Goal: Task Accomplishment & Management: Use online tool/utility

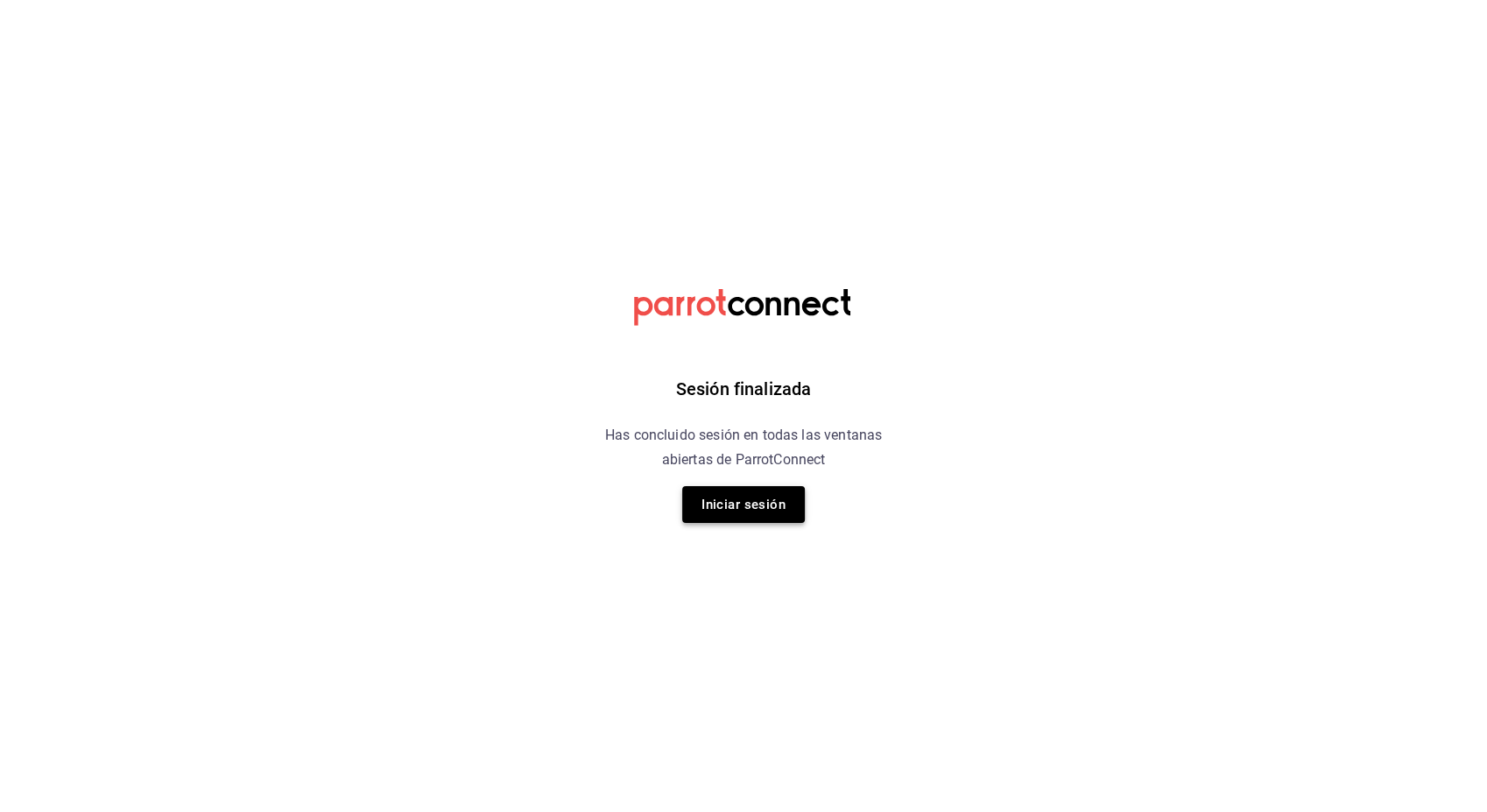
click at [769, 507] on button "Iniciar sesión" at bounding box center [744, 504] width 123 height 37
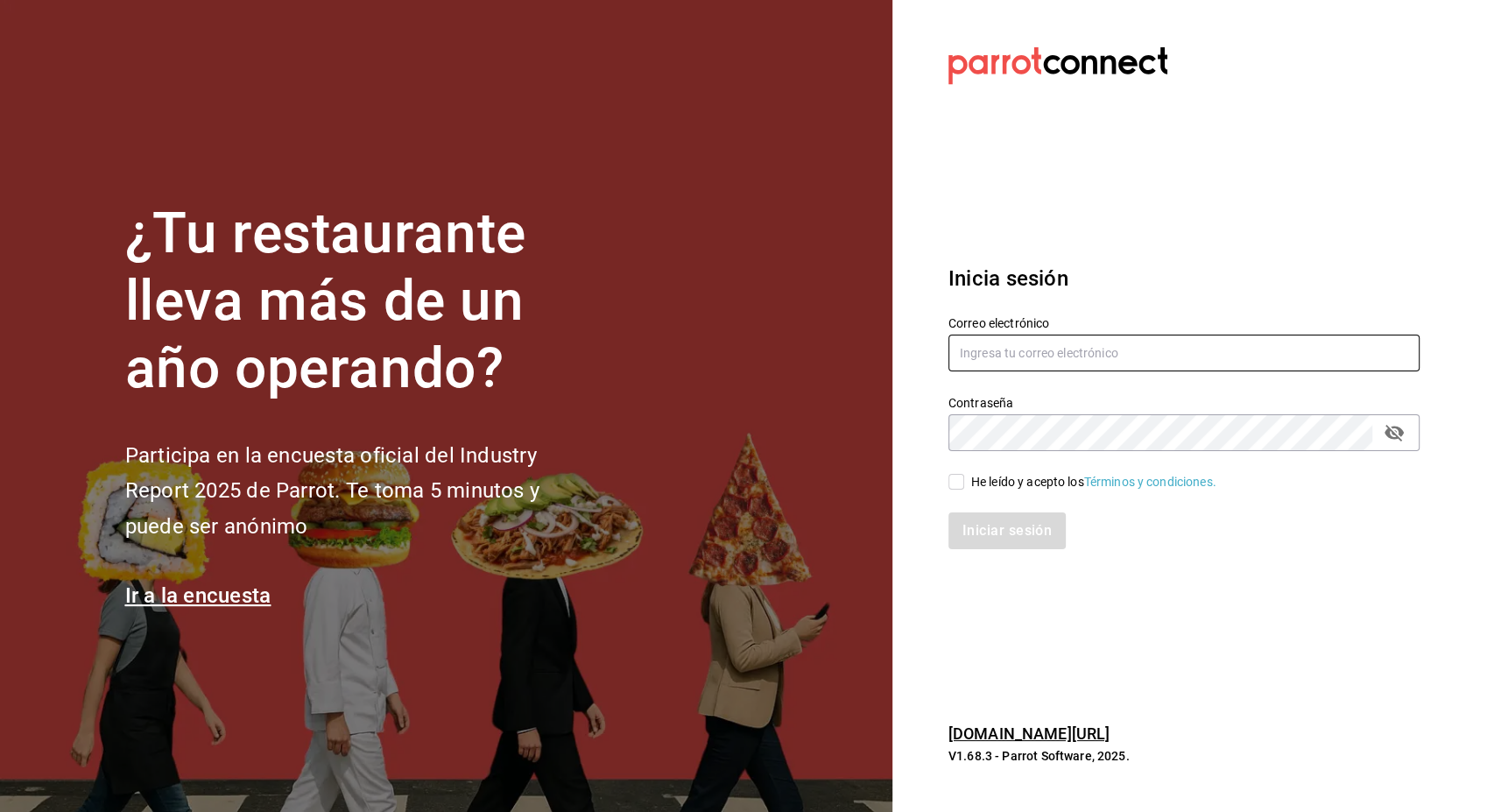
type input "hotaru.arcos@grupocosteno.com"
click at [954, 483] on input "He leído y acepto los Términos y condiciones." at bounding box center [956, 482] width 16 height 16
checkbox input "true"
click at [992, 529] on button "Iniciar sesión" at bounding box center [1008, 530] width 119 height 37
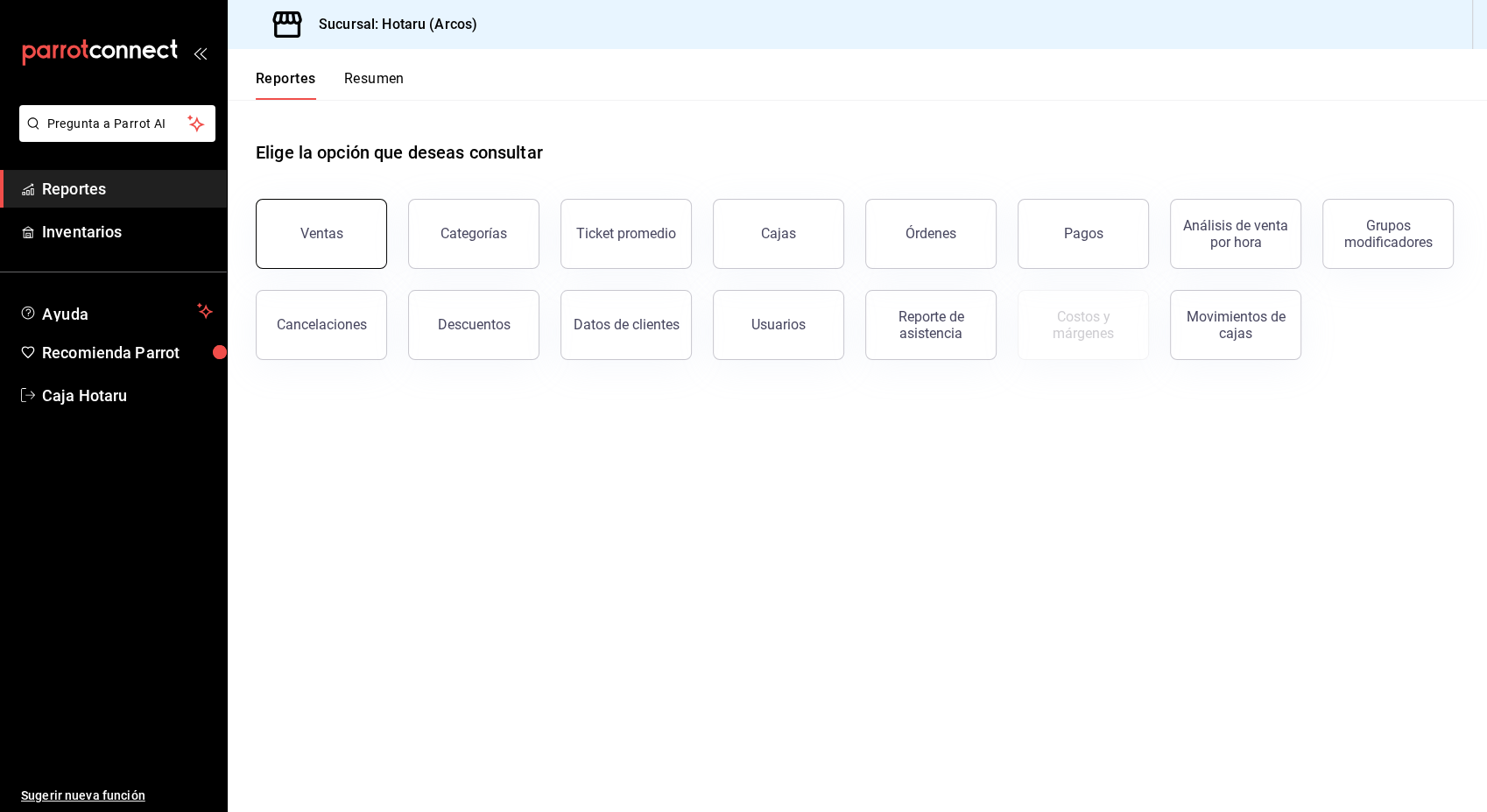
click at [318, 233] on div "Ventas" at bounding box center [321, 233] width 43 height 17
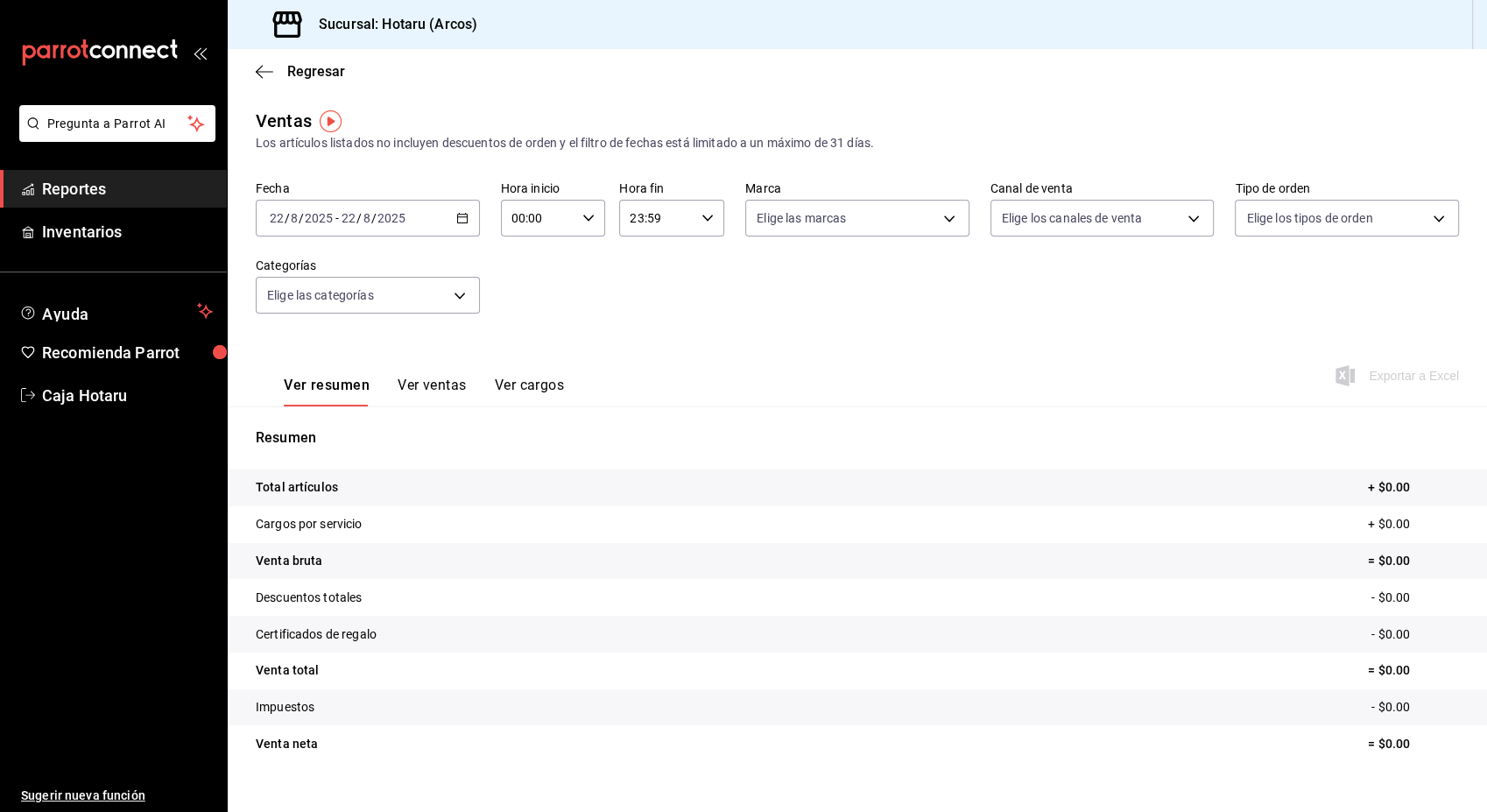
click at [456, 220] on icon "button" at bounding box center [462, 218] width 12 height 12
click at [345, 305] on span "Ayer" at bounding box center [338, 310] width 135 height 19
click at [1405, 369] on span "Exportar a Excel" at bounding box center [1399, 376] width 120 height 21
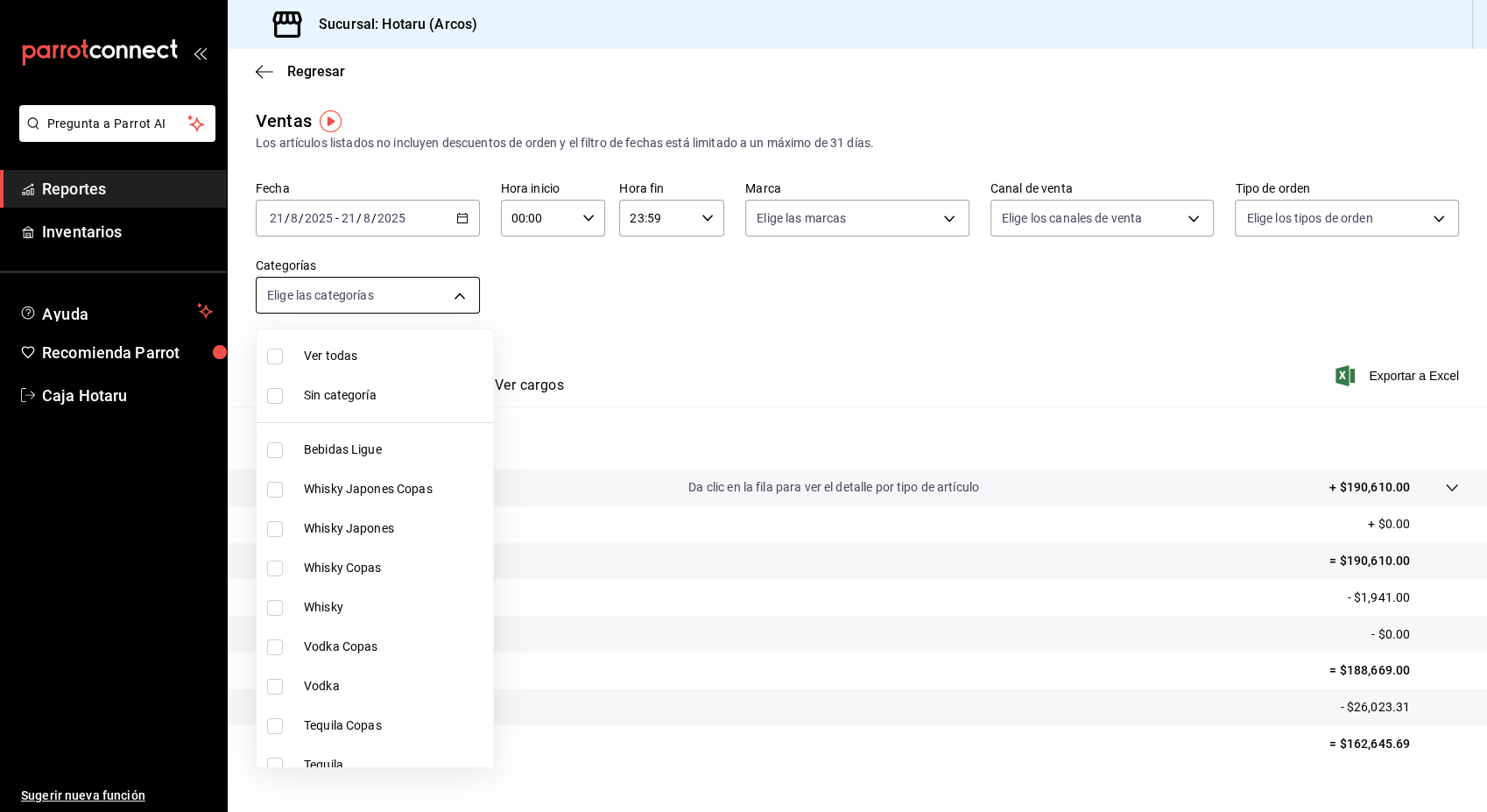
click at [458, 291] on body "Pregunta a Parrot AI Reportes Inventarios Ayuda Recomienda Parrot Caja Hotaru S…" at bounding box center [744, 406] width 1487 height 812
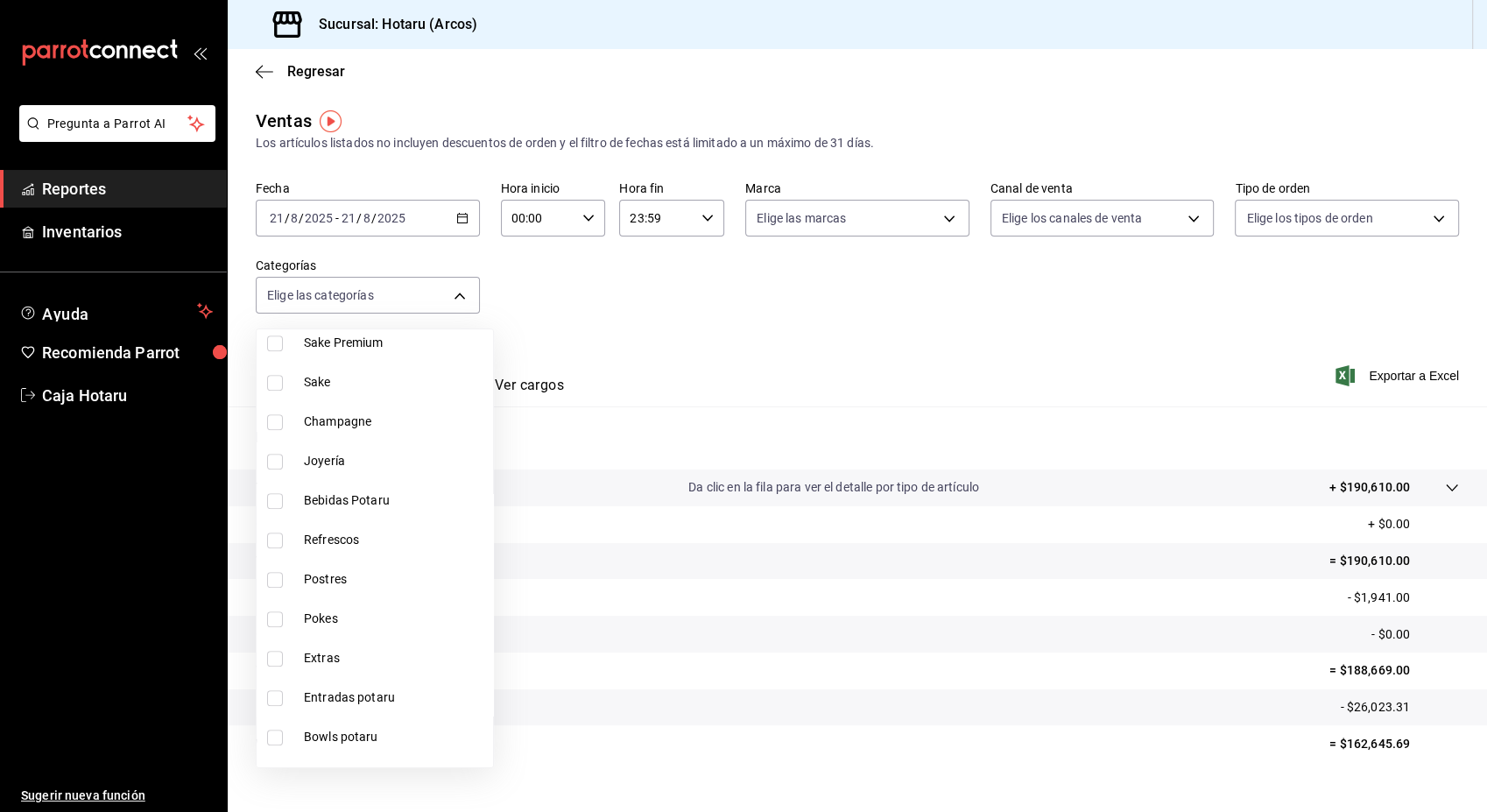
scroll to position [1172, 0]
click at [272, 578] on input "checkbox" at bounding box center [275, 579] width 16 height 16
checkbox input "true"
type input "cd5395b2-1c44-4911-bc6a-3e113ce3a6aa"
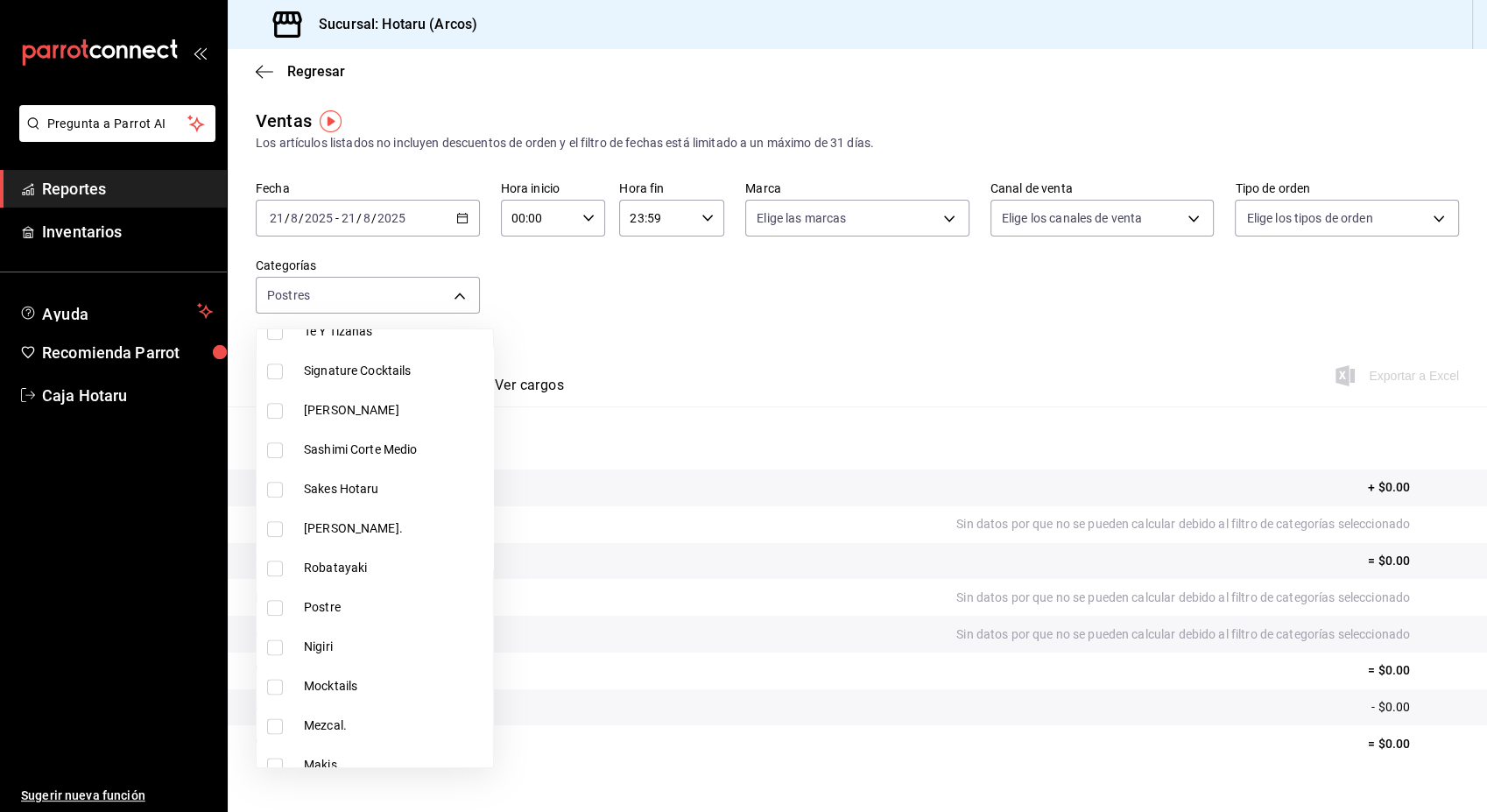
scroll to position [2206, 0]
click at [276, 603] on input "checkbox" at bounding box center [275, 608] width 16 height 16
checkbox input "true"
type input "cd5395b2-1c44-4911-bc6a-3e113ce3a6aa,b6a59378-c3ff-41b9-a2b5-b1f87fd6afd2"
click at [1373, 368] on div at bounding box center [744, 406] width 1487 height 812
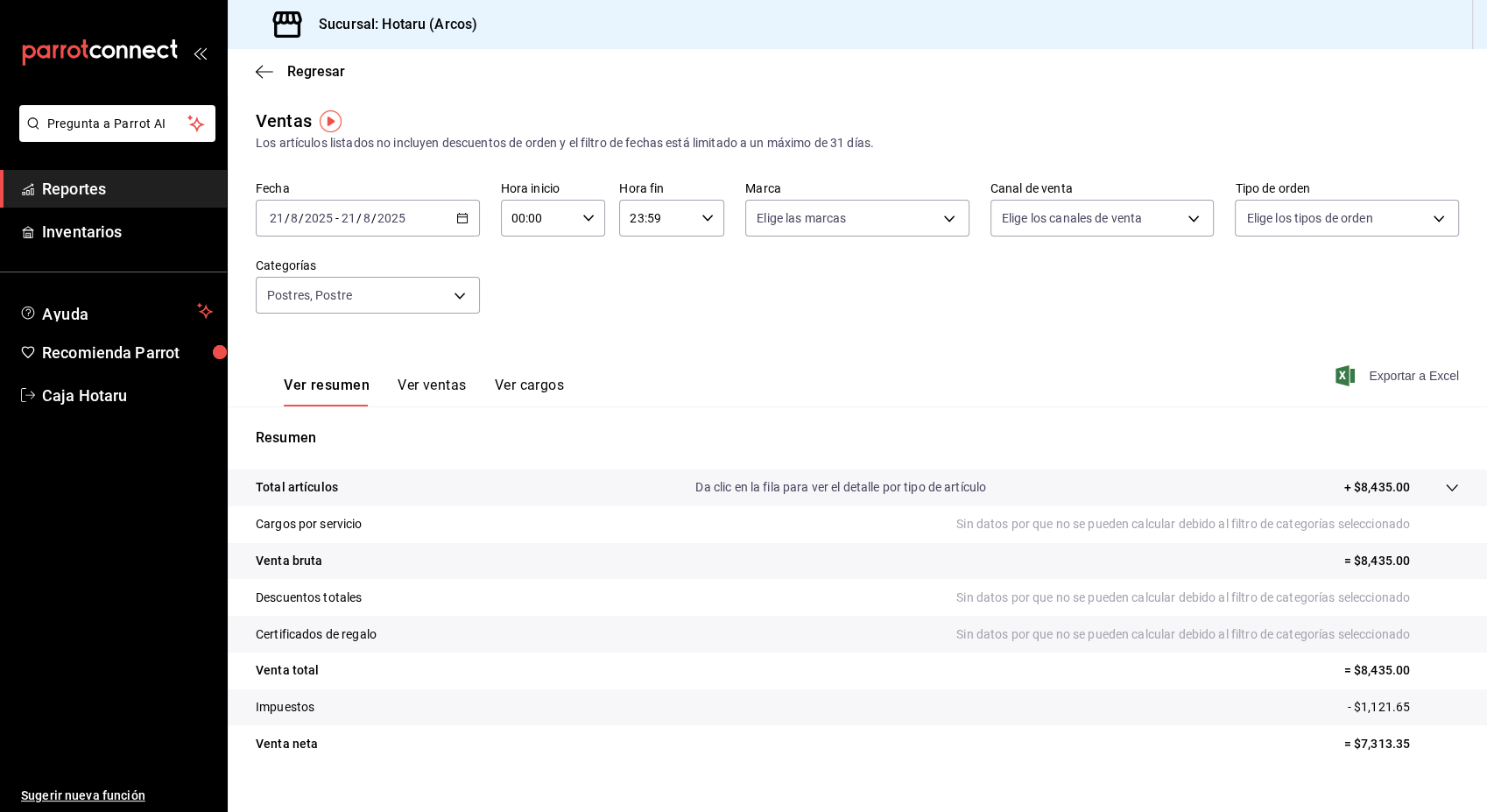
click at [1371, 369] on span "Exportar a Excel" at bounding box center [1399, 376] width 120 height 21
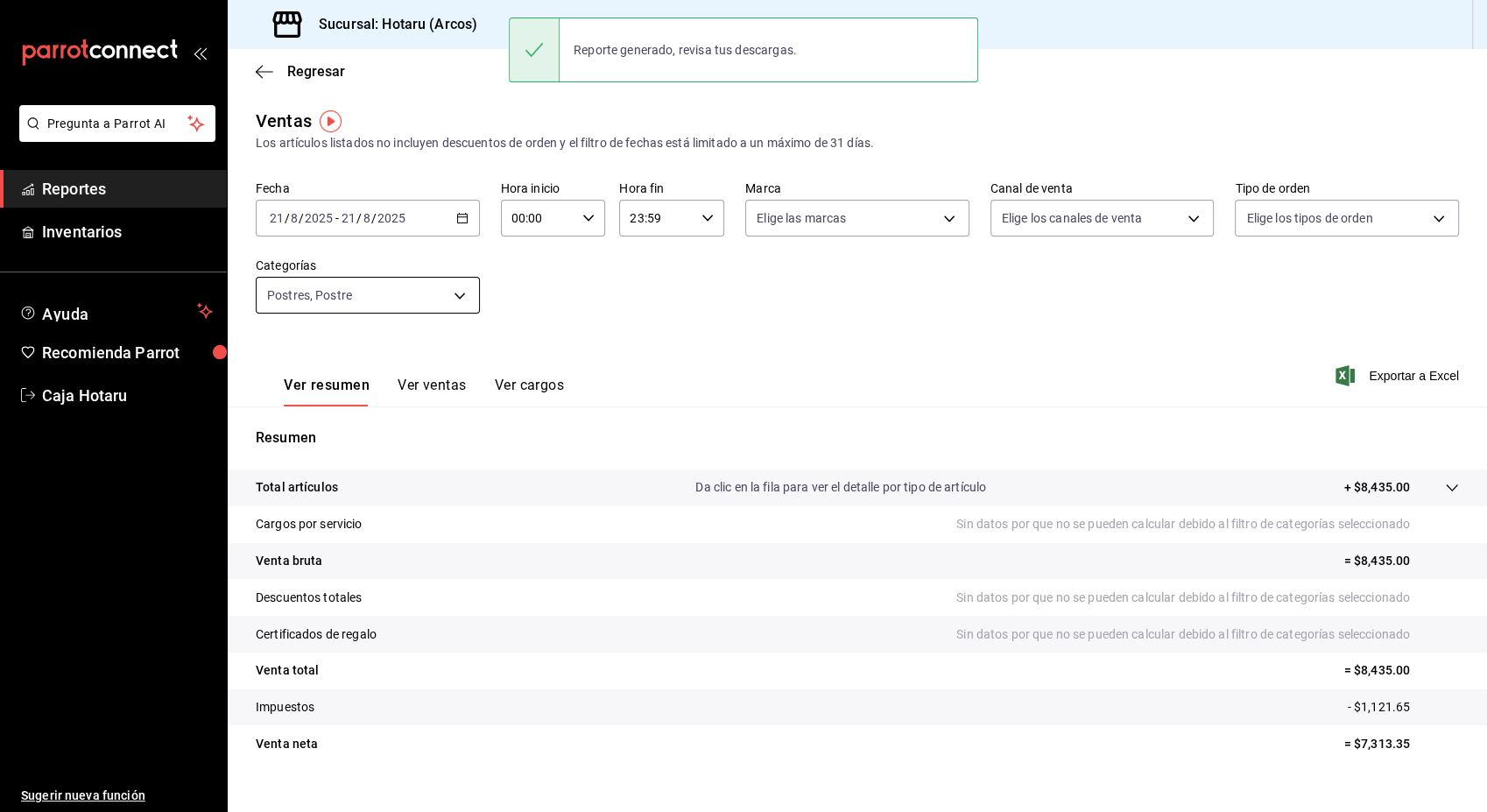
click at [451, 287] on body "Pregunta a Parrot AI Reportes Inventarios Ayuda Recomienda Parrot Caja Hotaru S…" at bounding box center [744, 406] width 1487 height 812
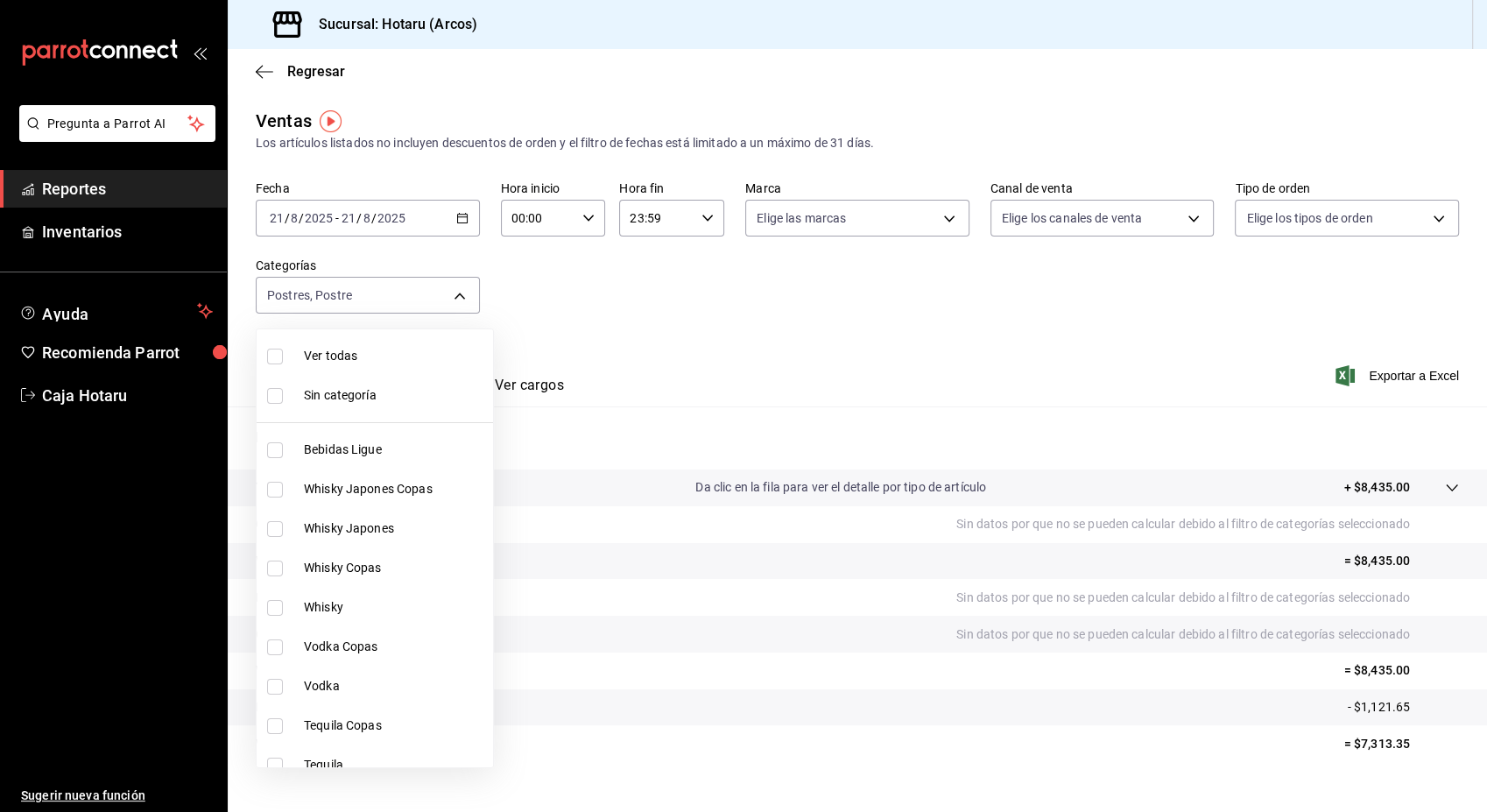
click at [276, 352] on input "checkbox" at bounding box center [275, 356] width 16 height 16
checkbox input "true"
type input "af0fa7ff-854a-4bfb-817f-8061951aea4b,98c40ba0-5fcc-40b0-ad47-58e6283fb45d,d8773…"
checkbox input "true"
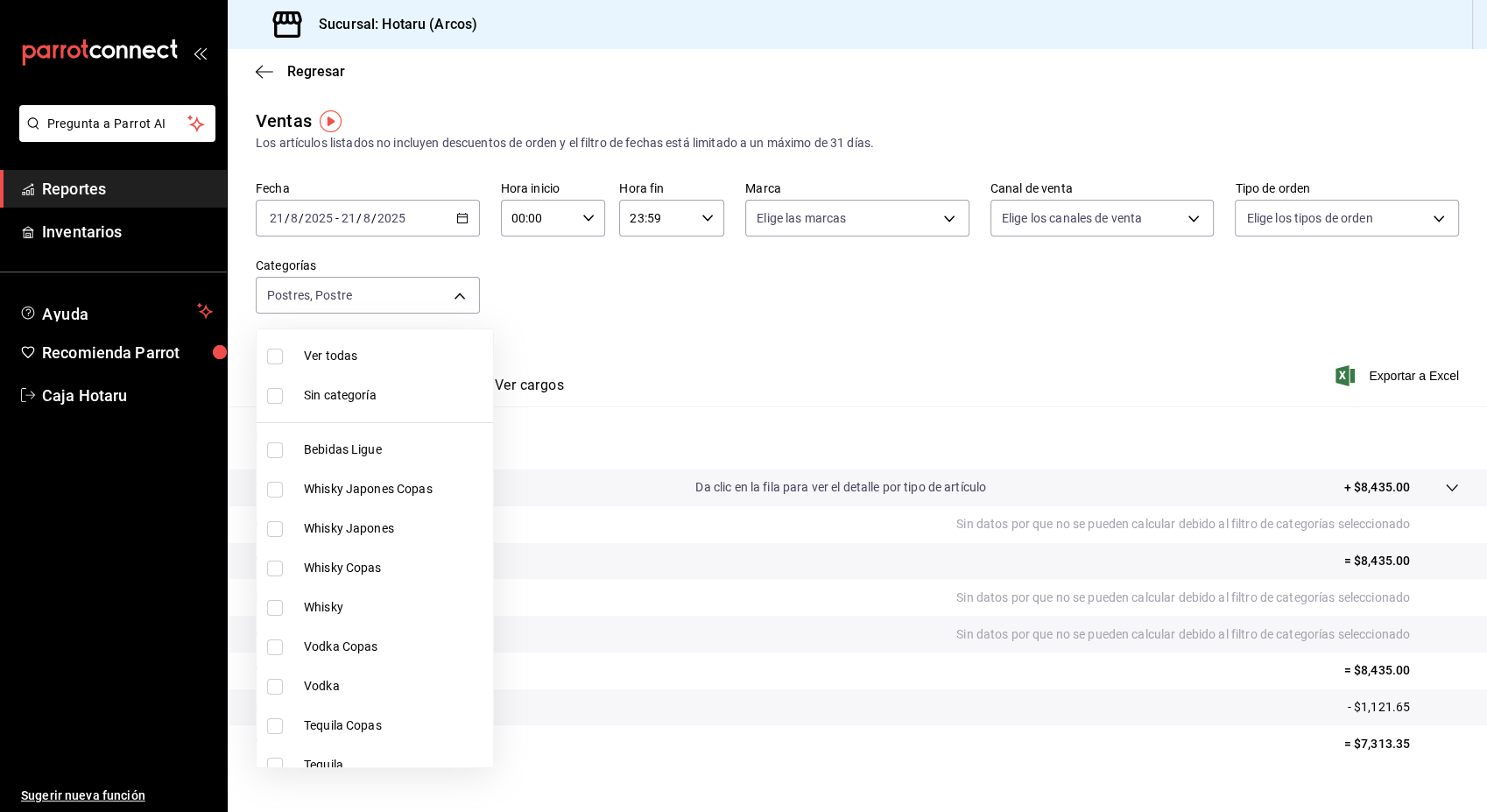
checkbox input "true"
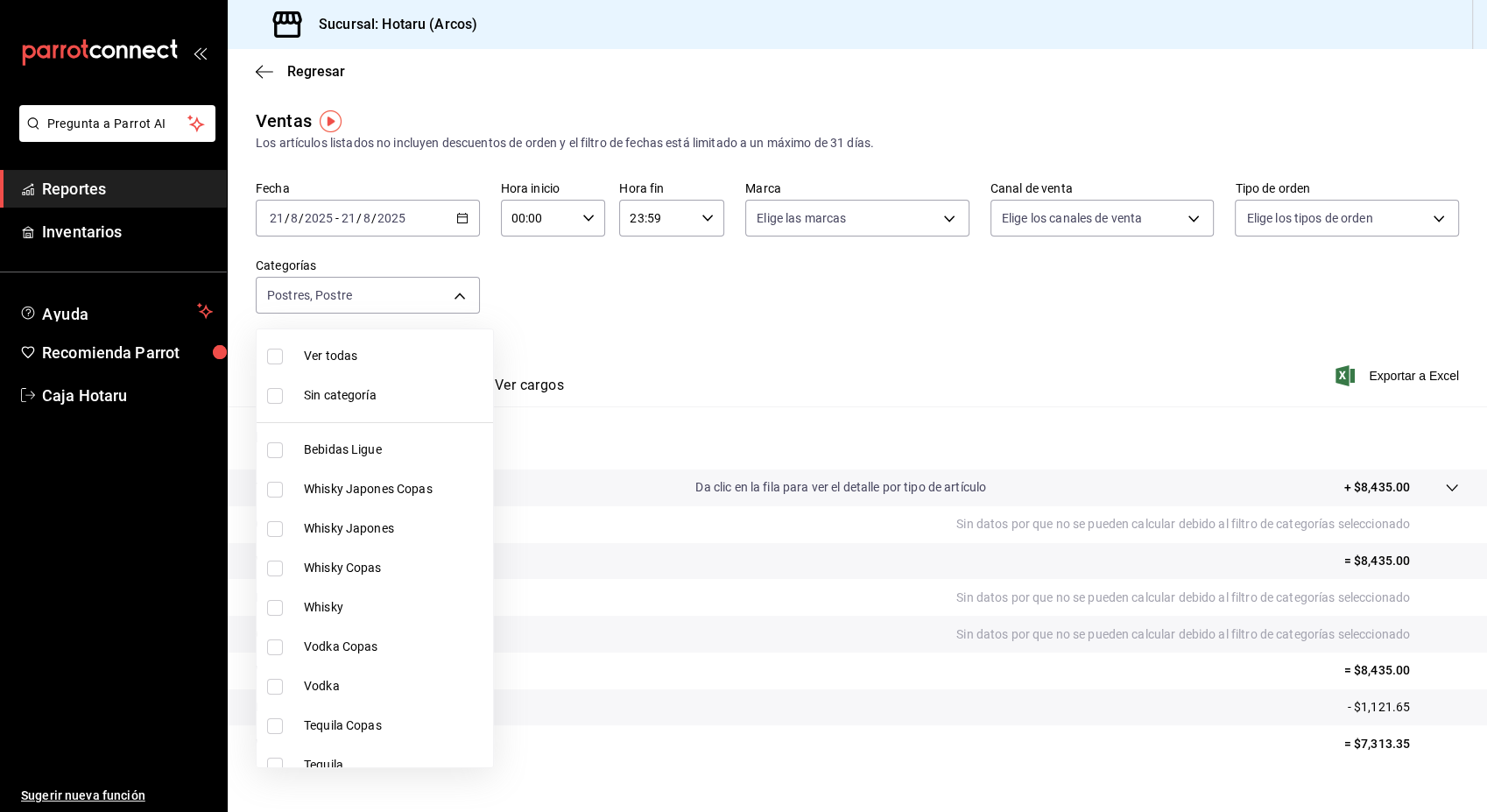
checkbox input "true"
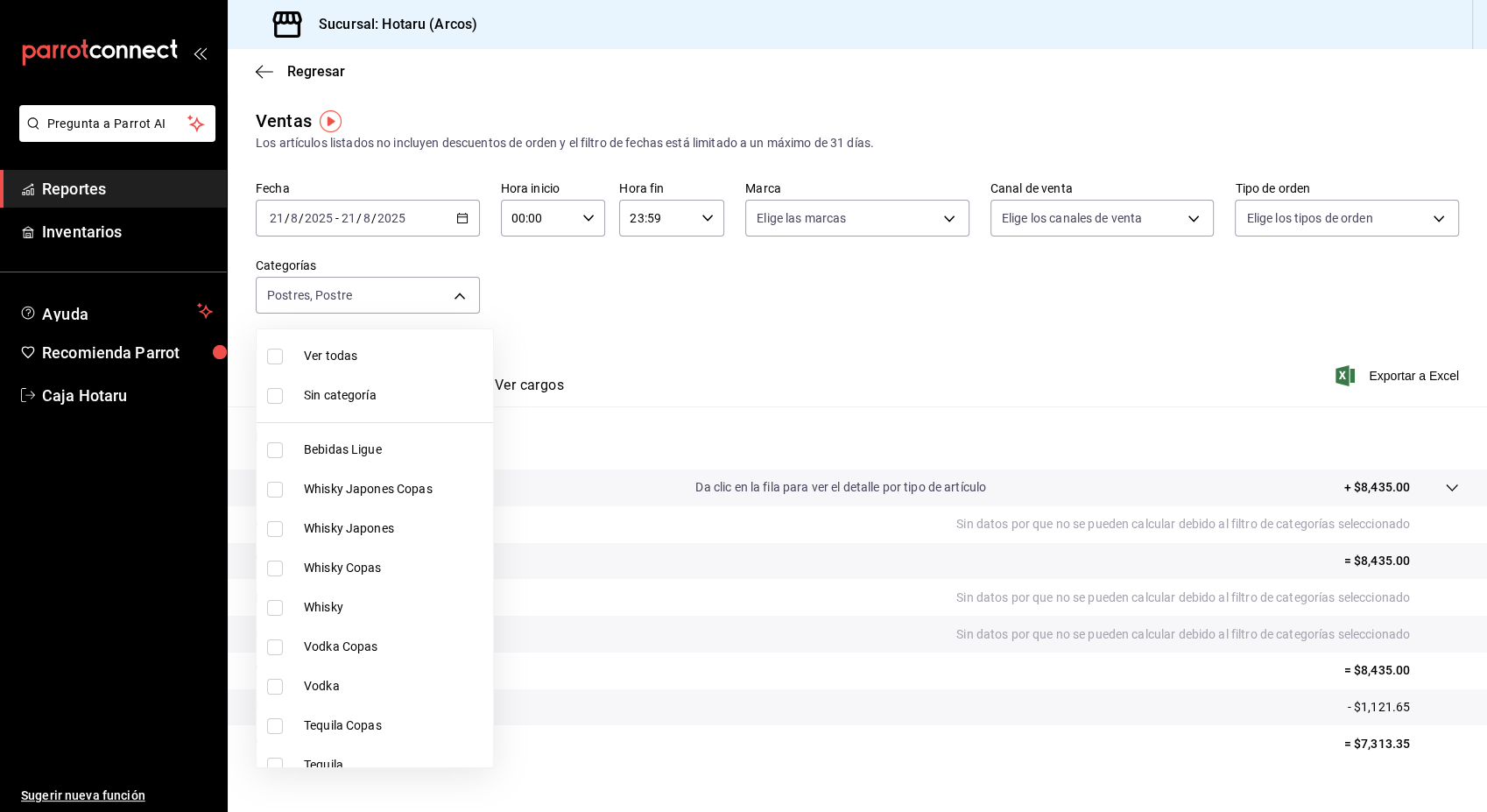
checkbox input "true"
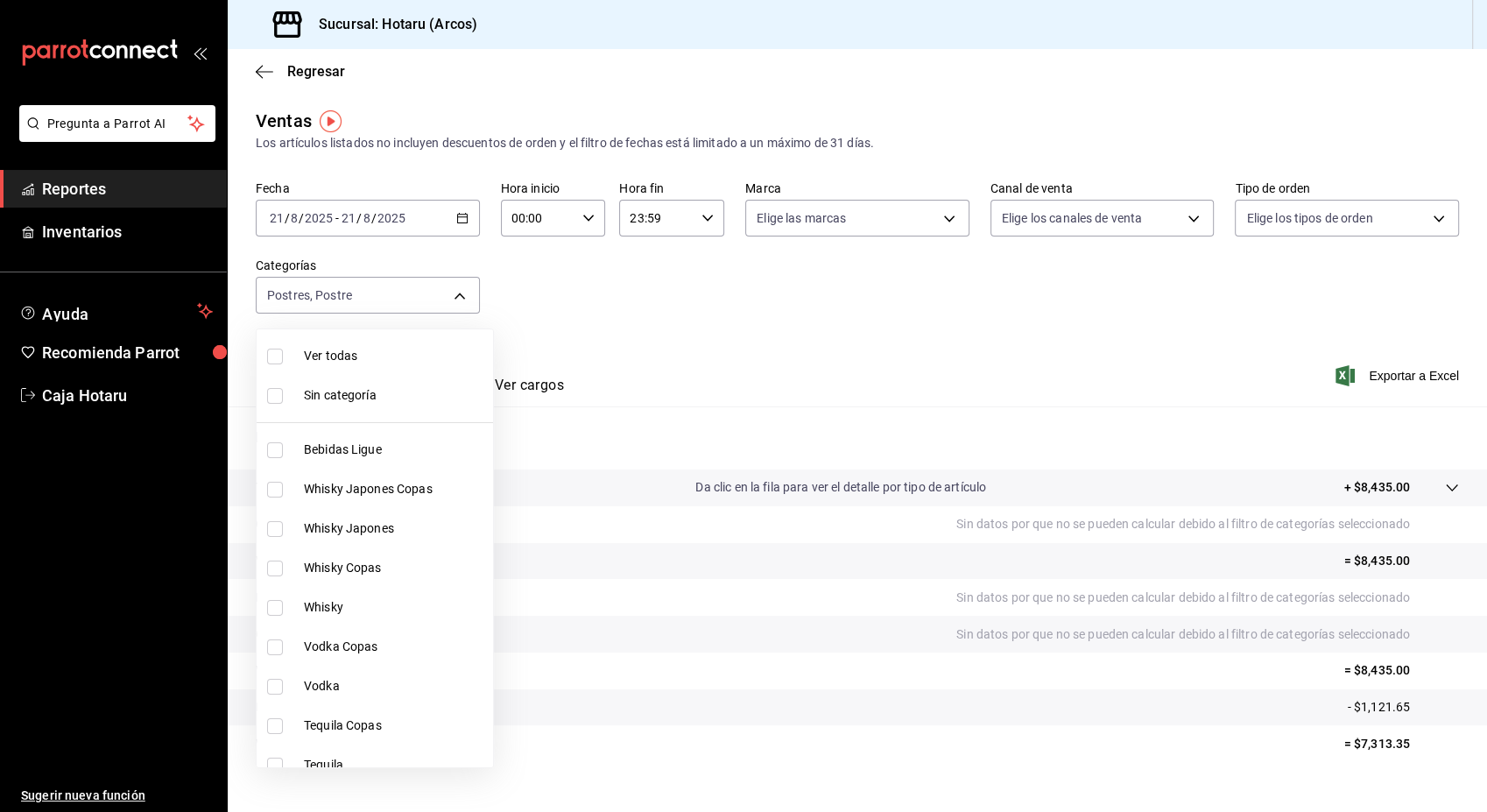
checkbox input "true"
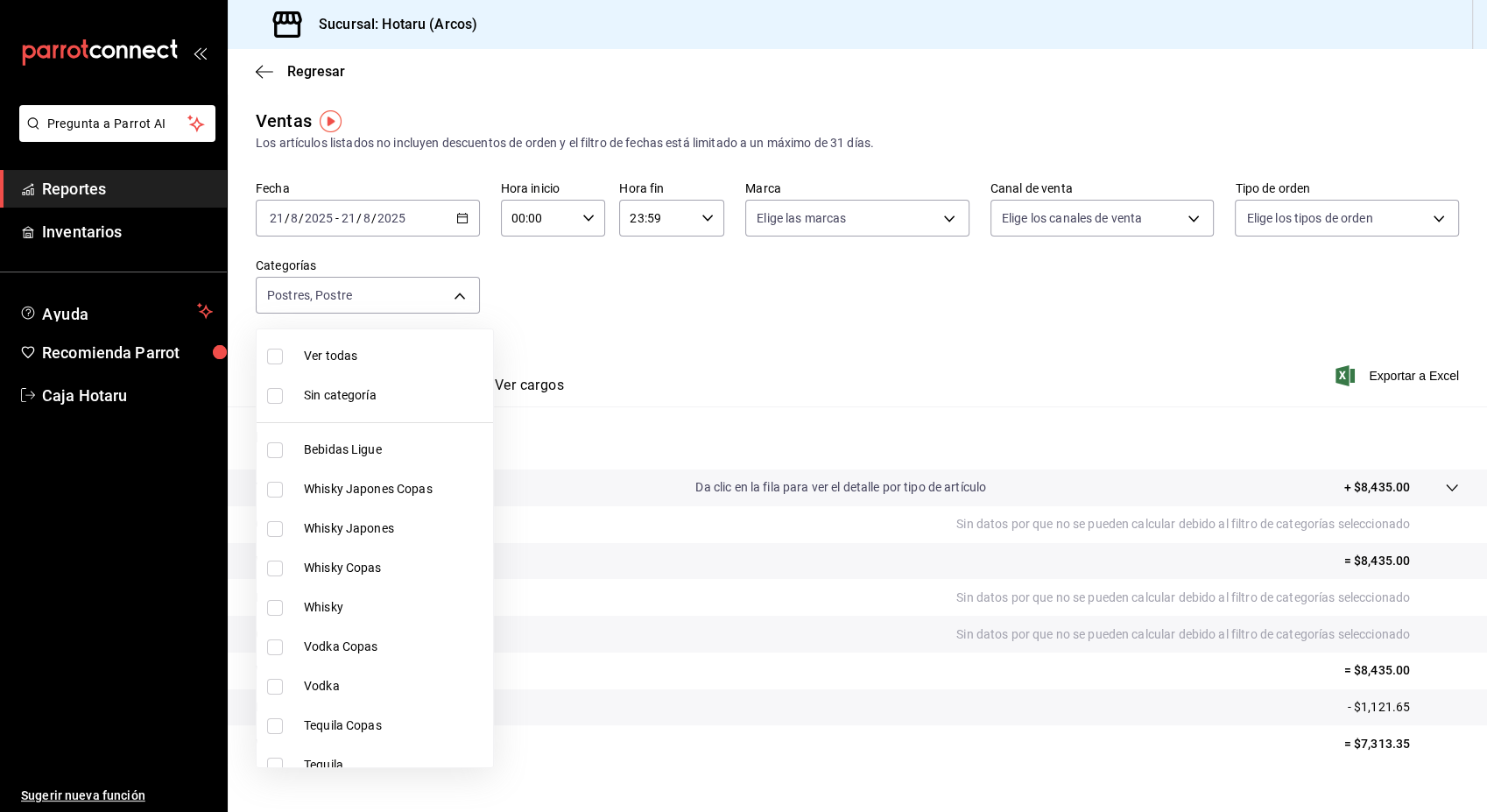
checkbox input "true"
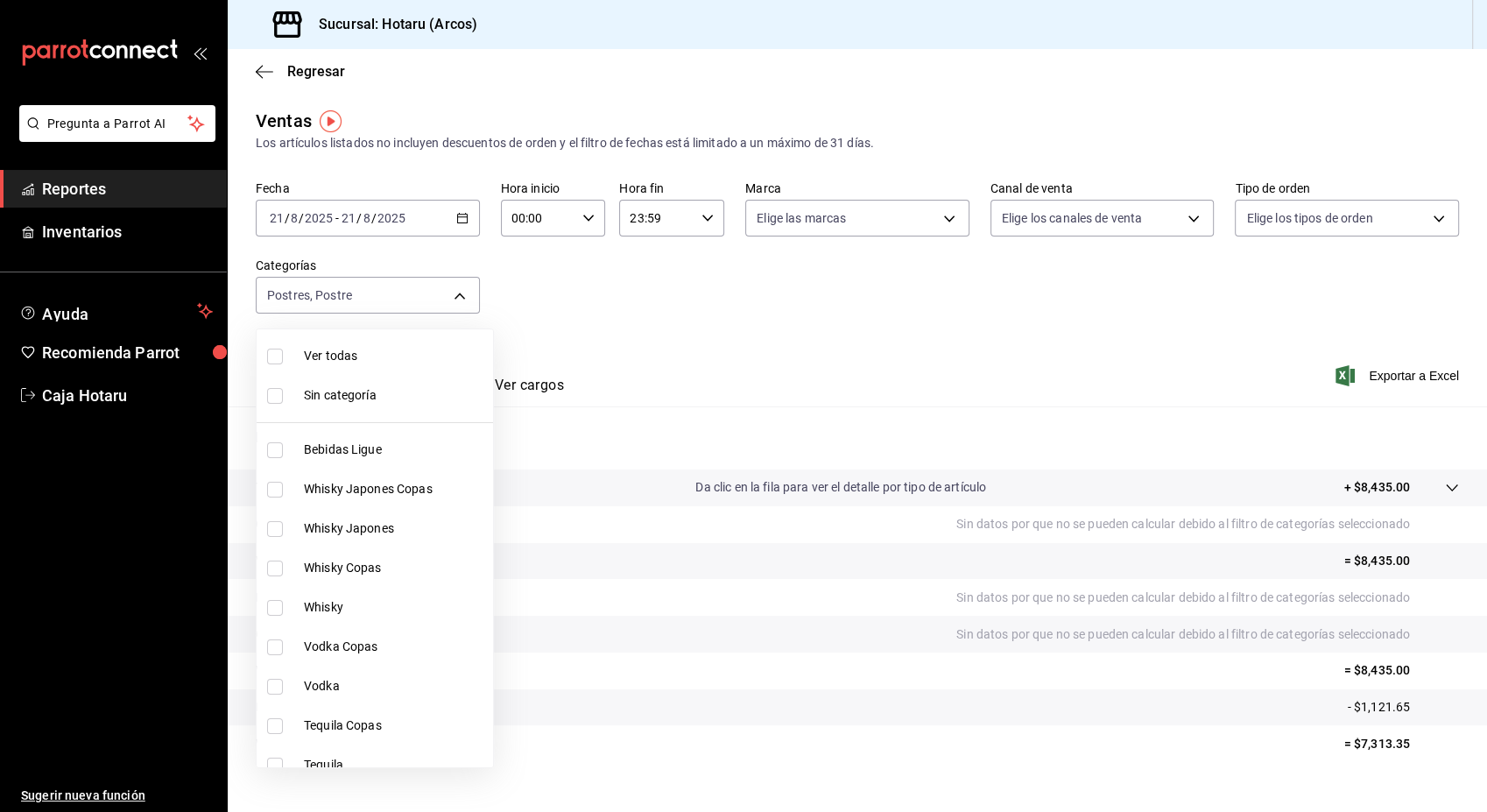
checkbox input "true"
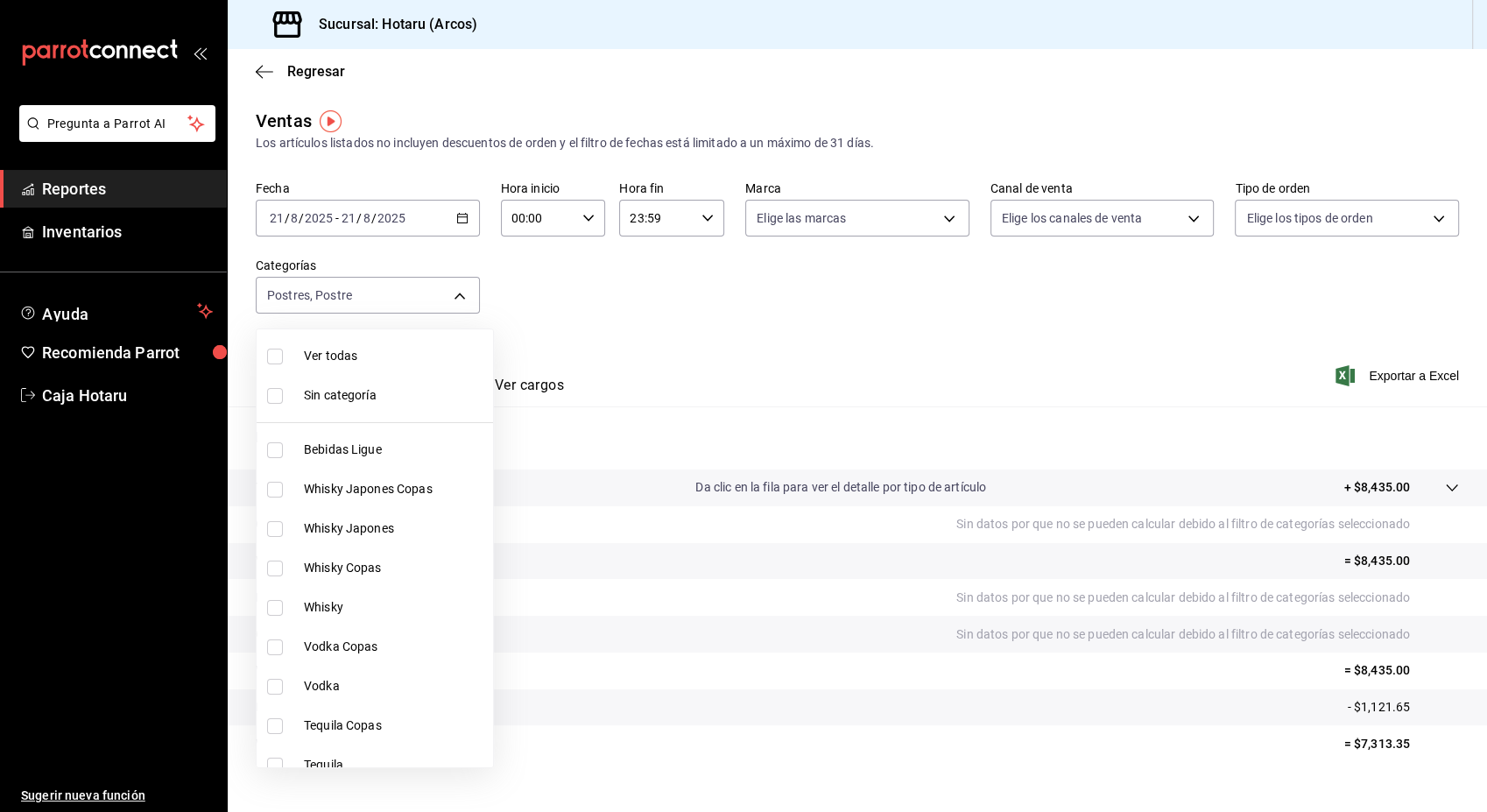
checkbox input "true"
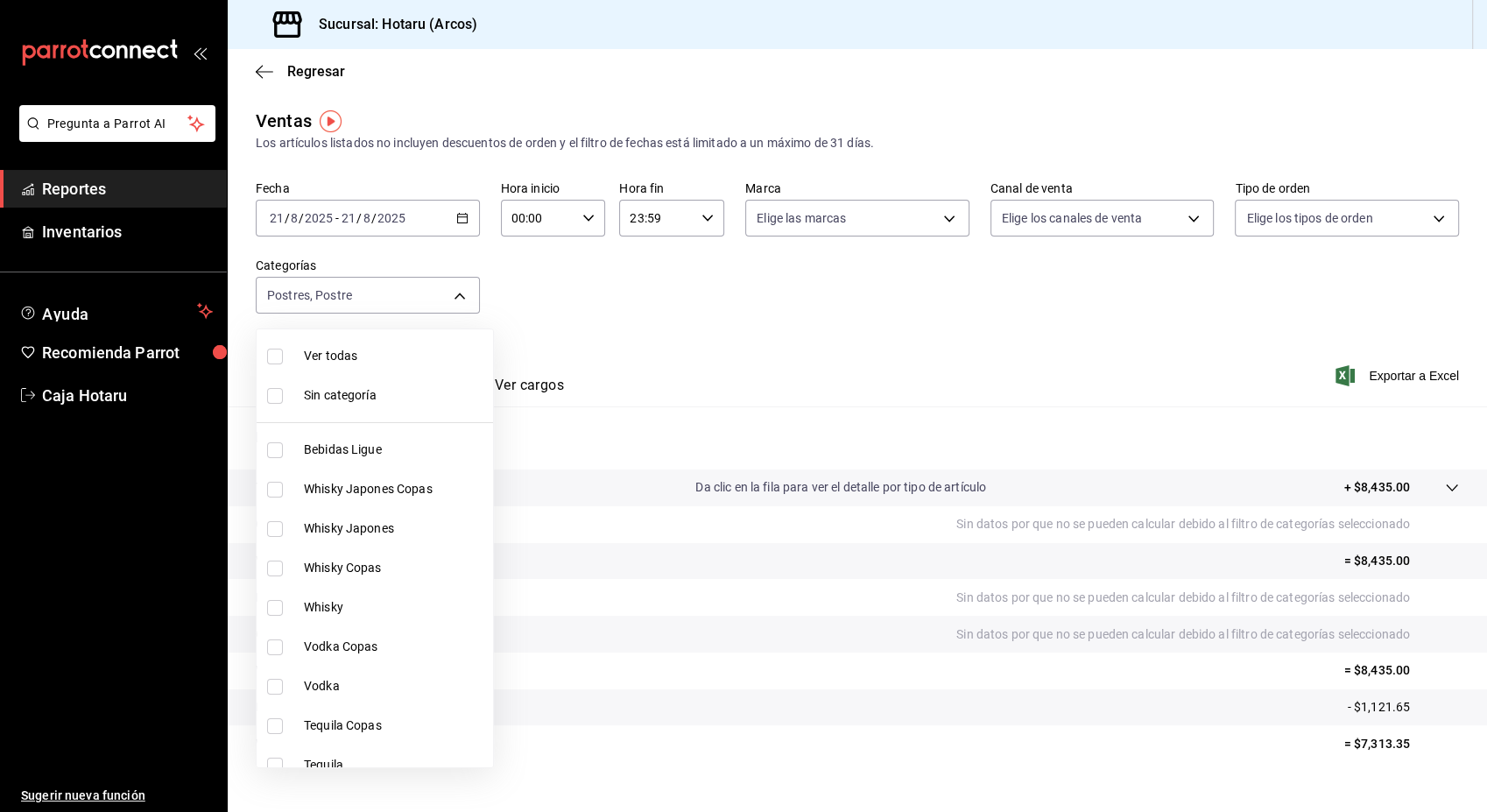
checkbox input "true"
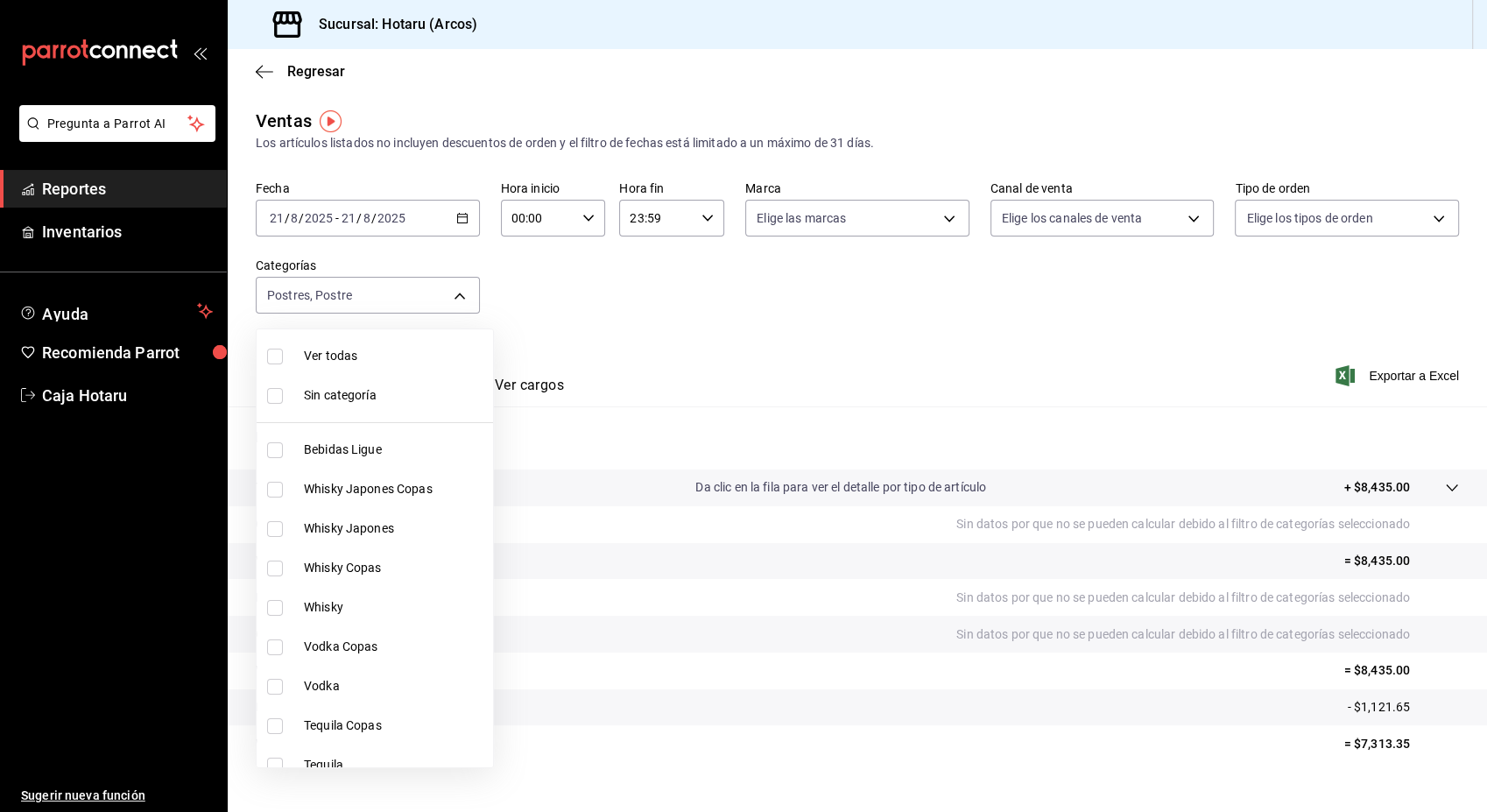
checkbox input "true"
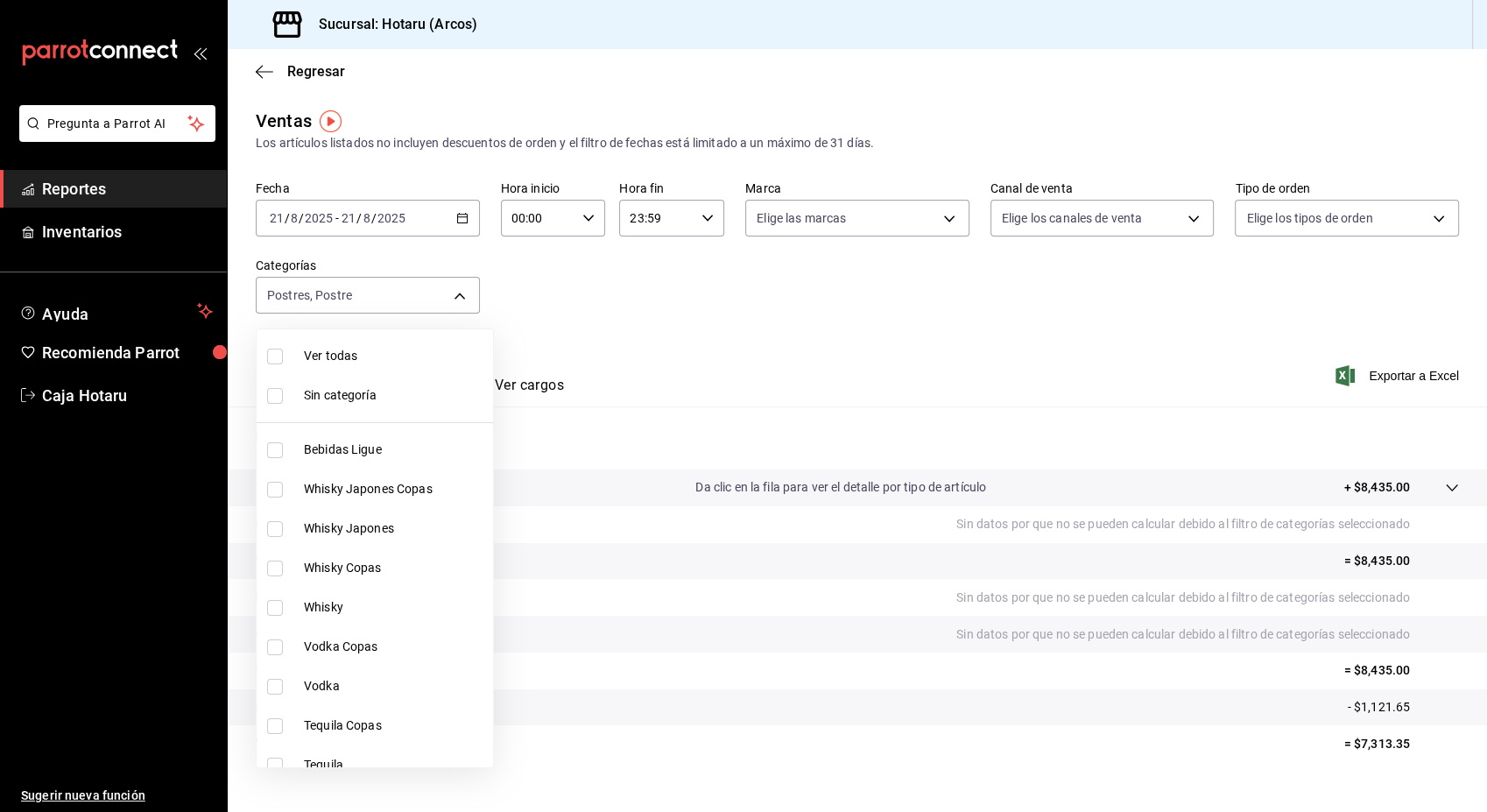
checkbox input "true"
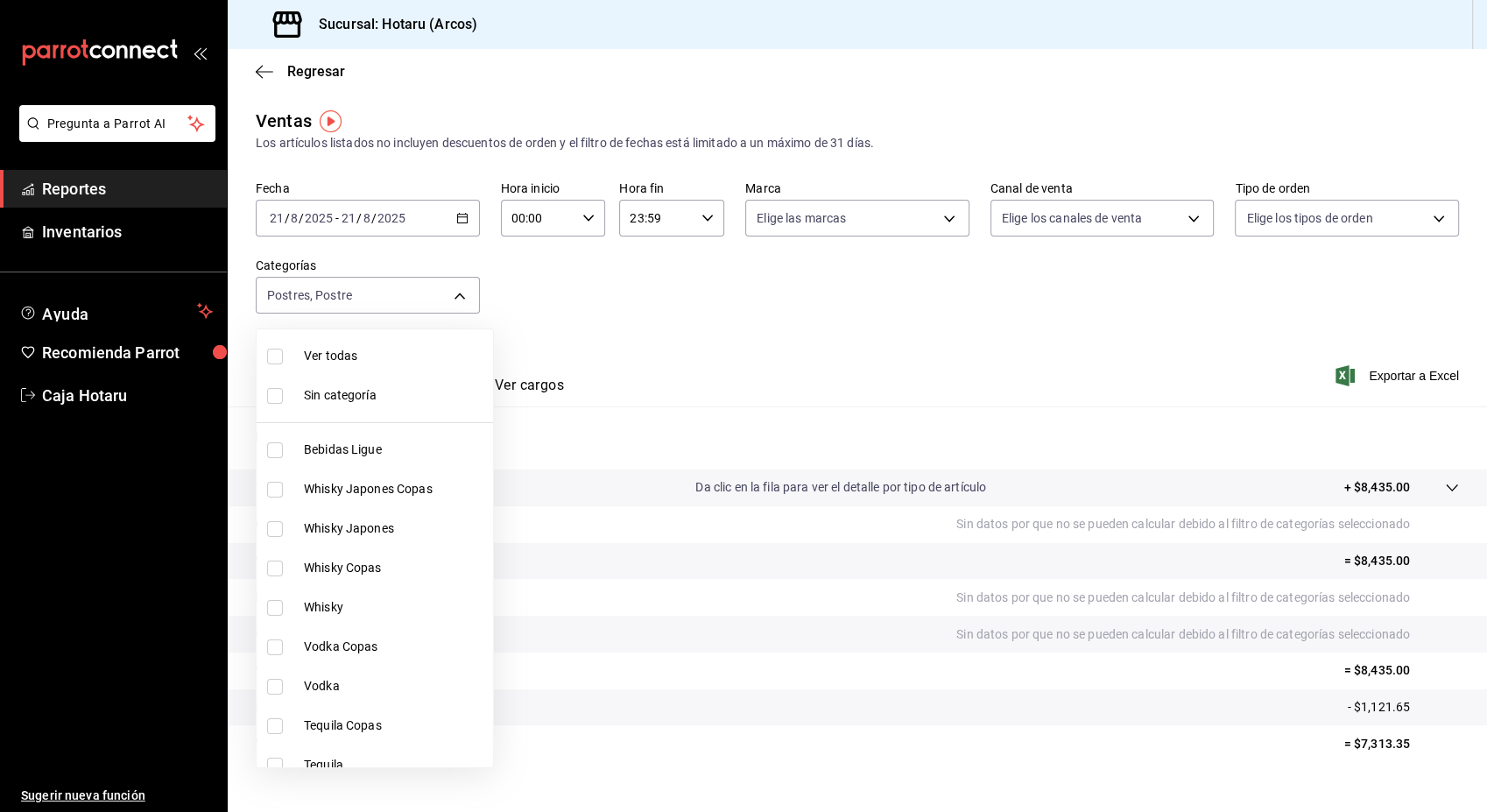
checkbox input "true"
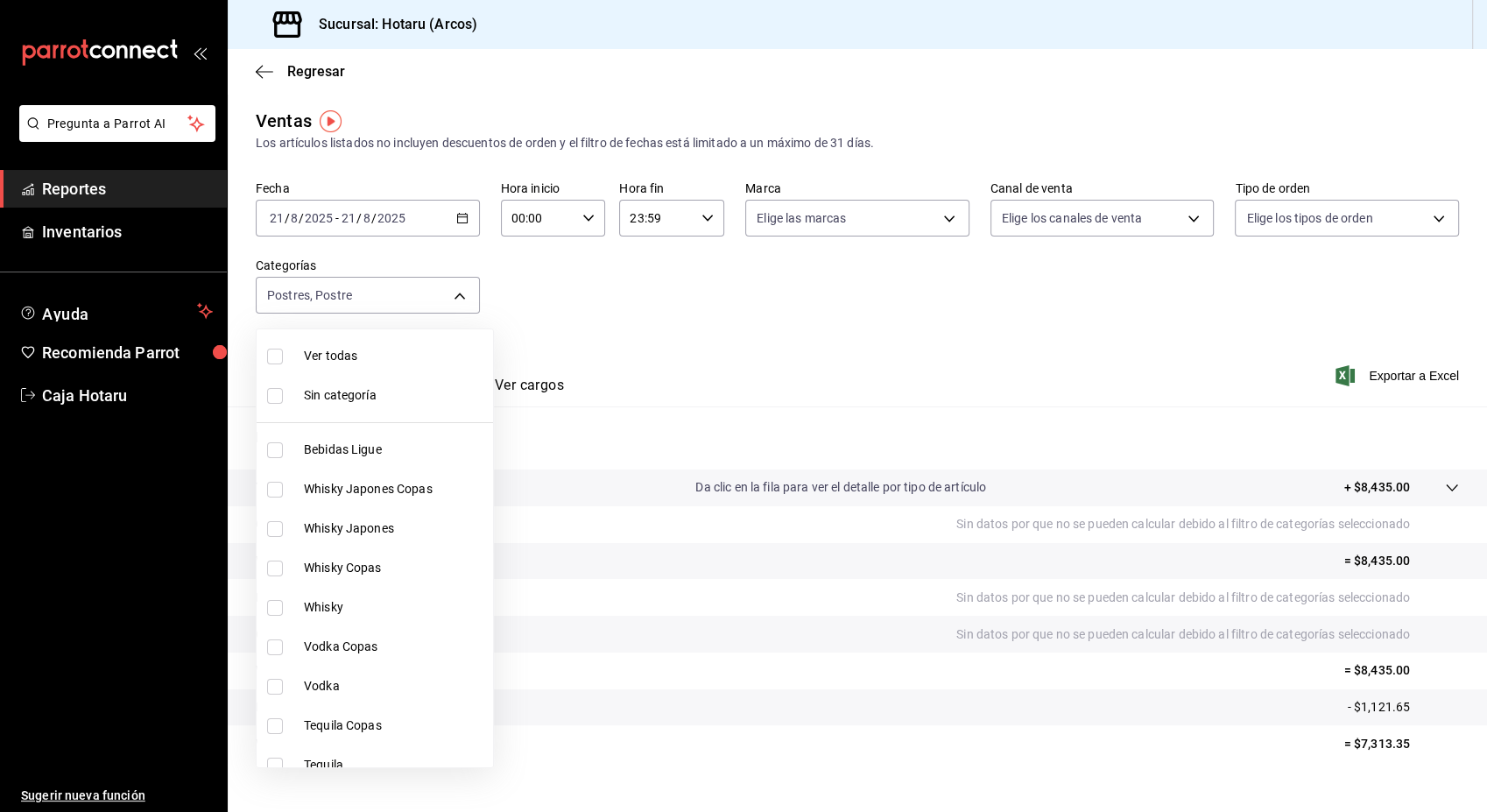
checkbox input "true"
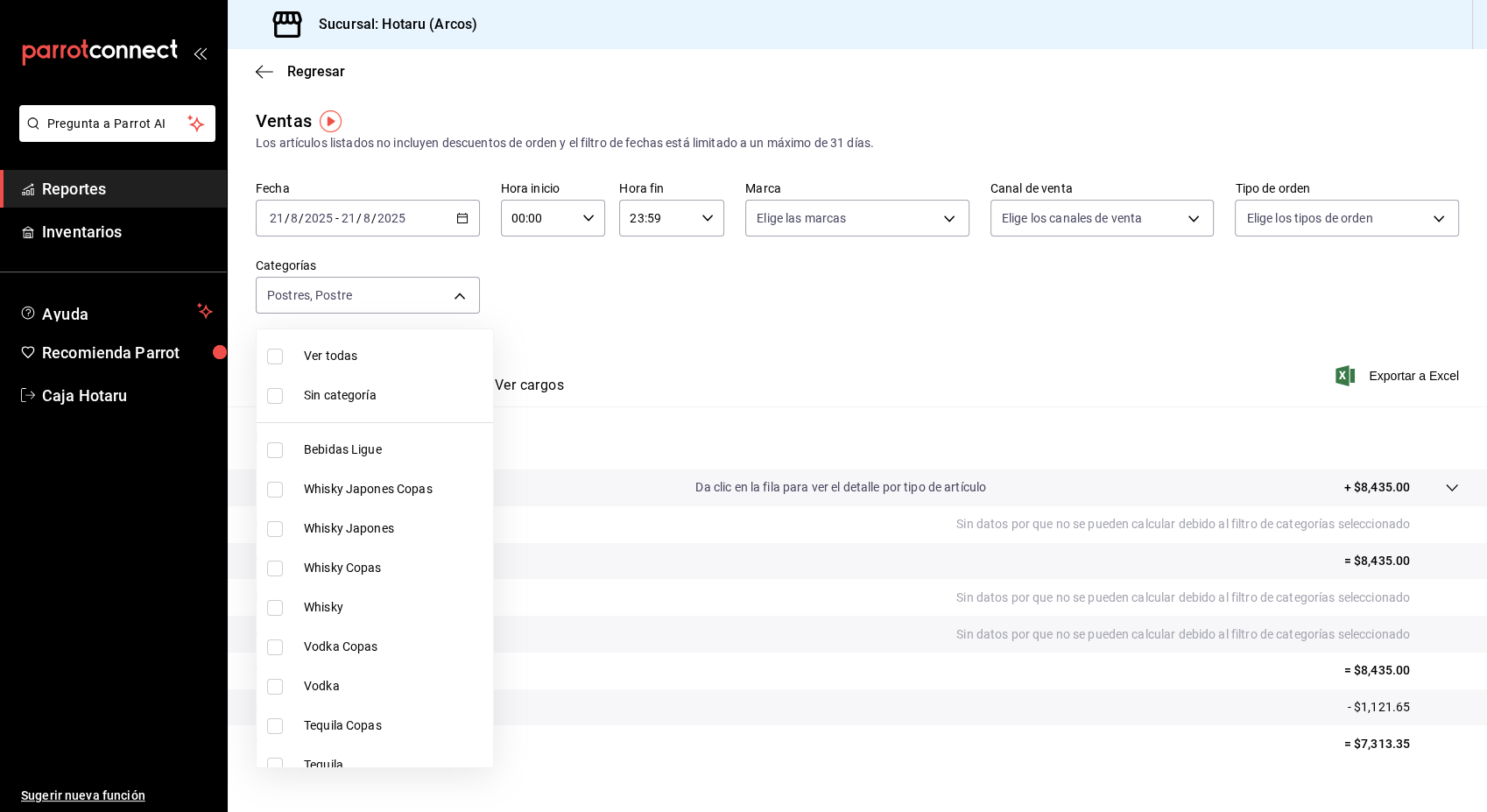
checkbox input "true"
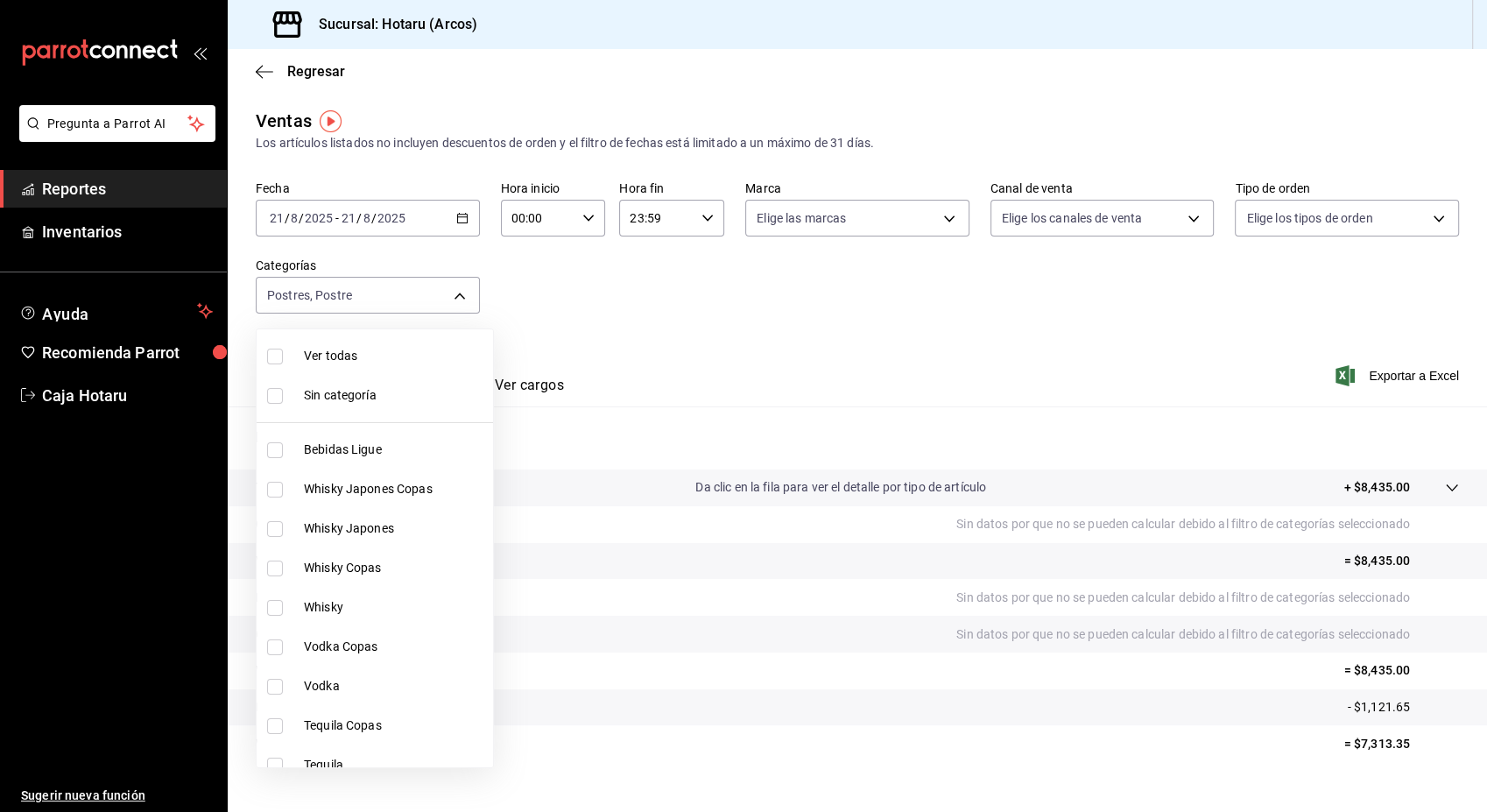
checkbox input "true"
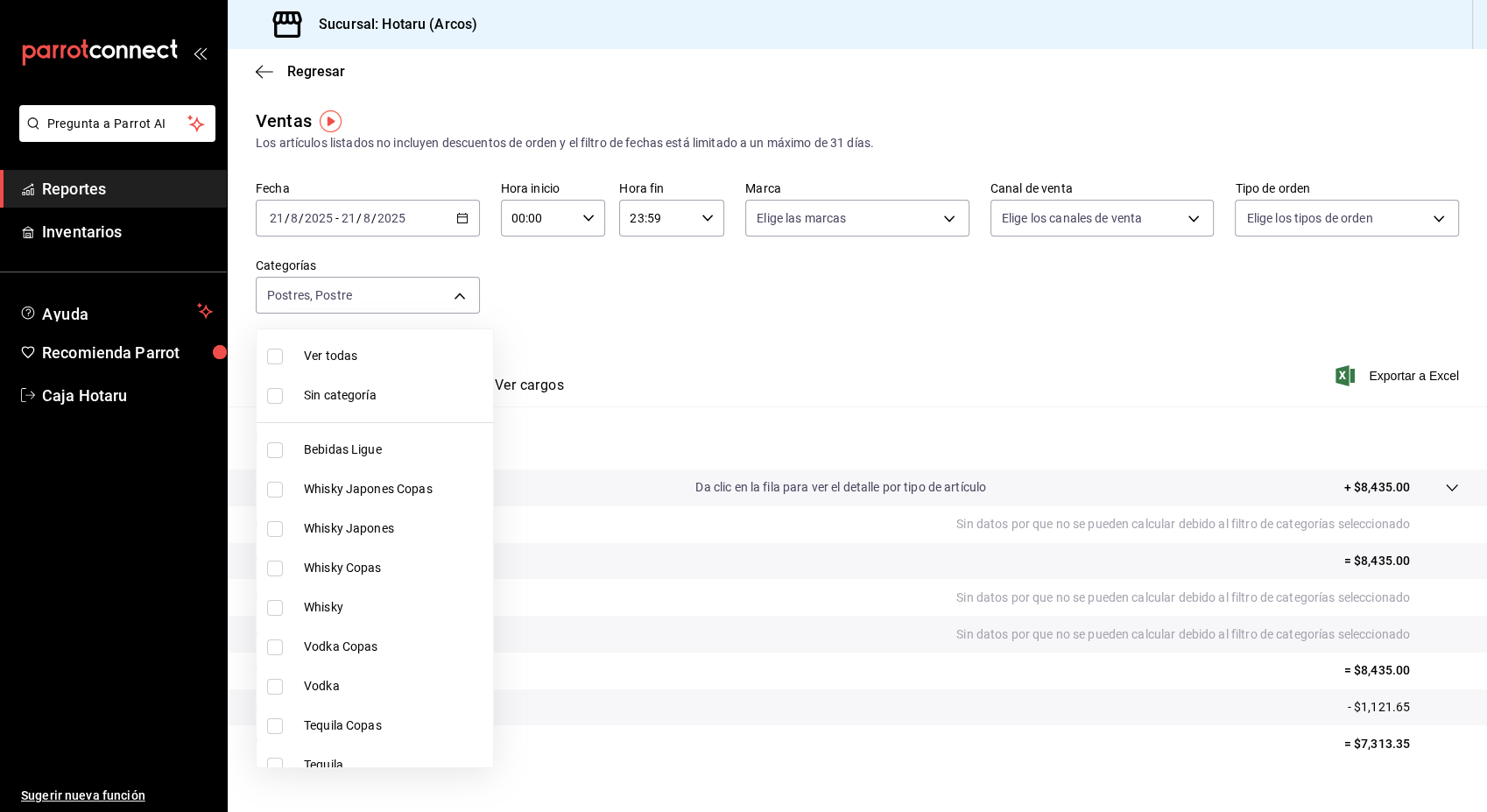
checkbox input "true"
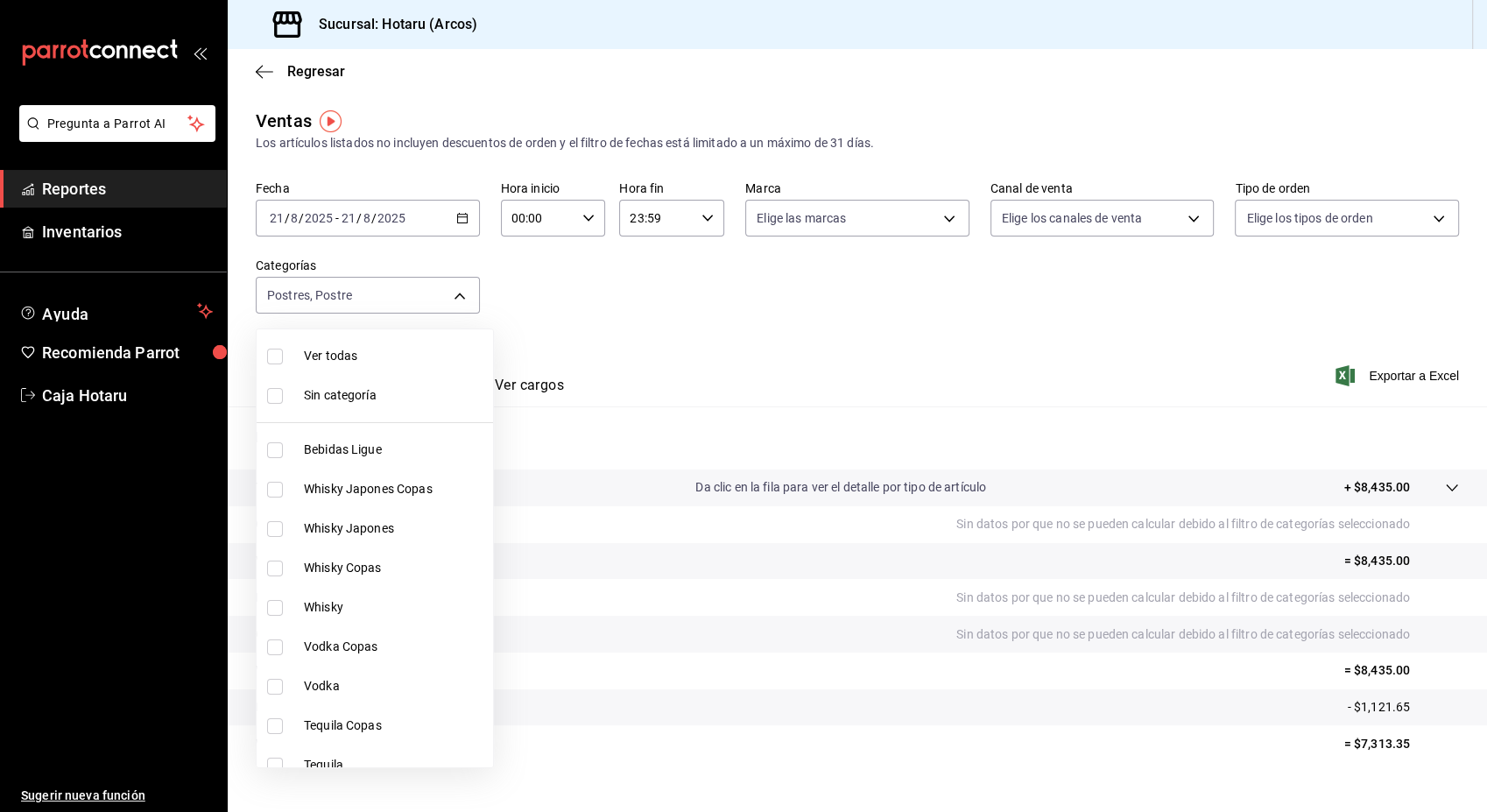
checkbox input "true"
click at [276, 352] on input "checkbox" at bounding box center [275, 356] width 16 height 16
checkbox input "false"
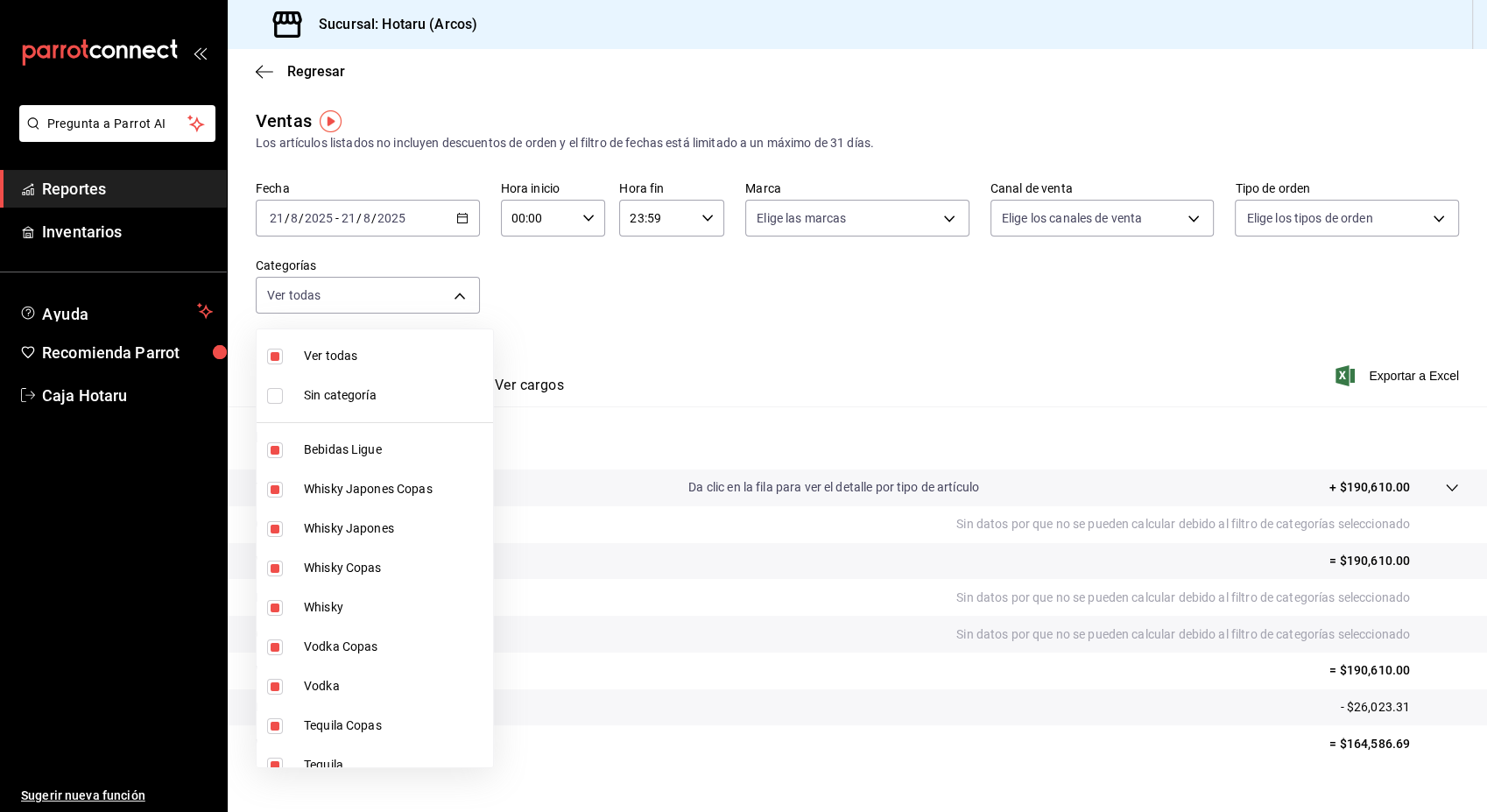
checkbox input "false"
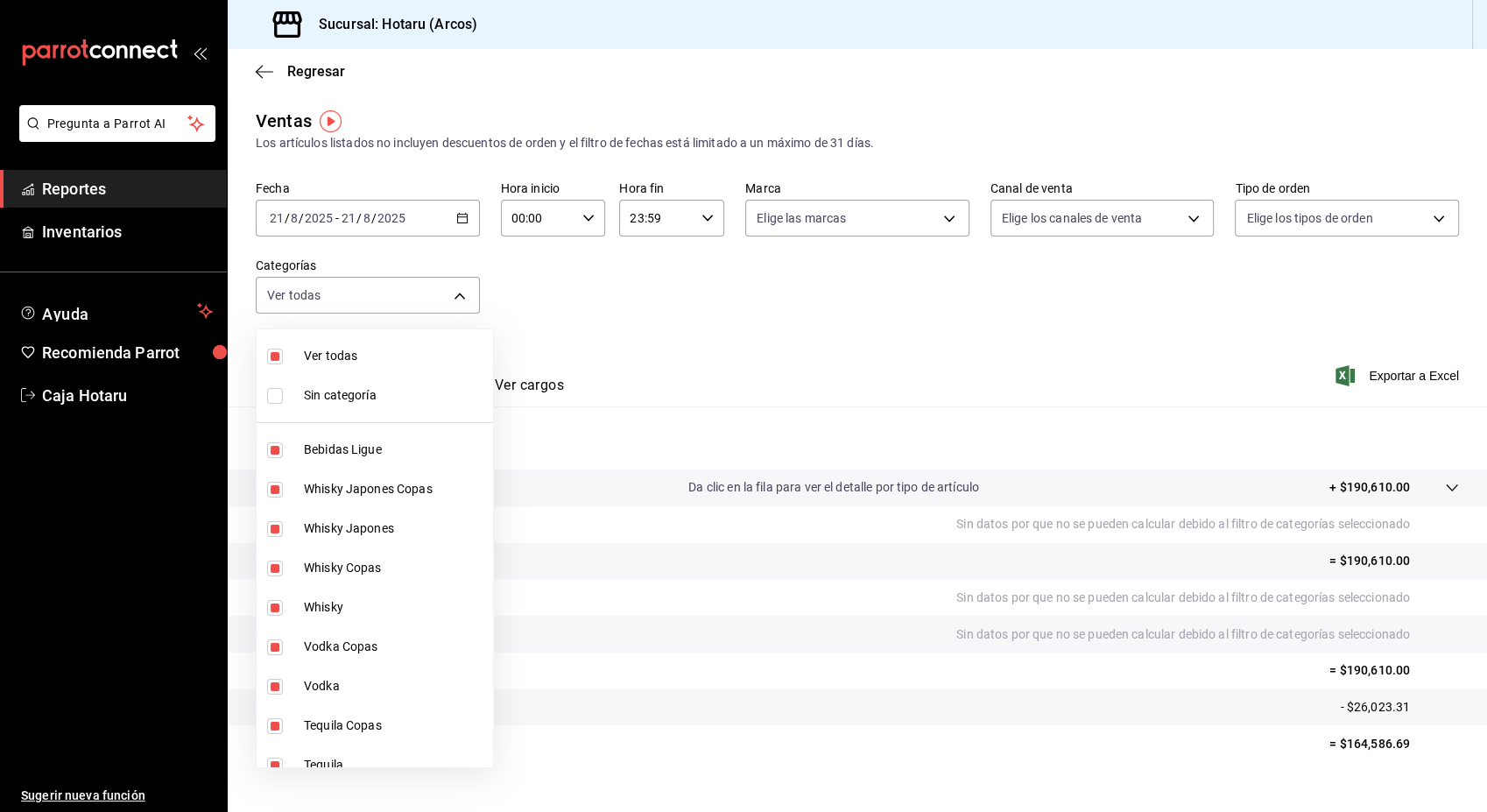
checkbox input "false"
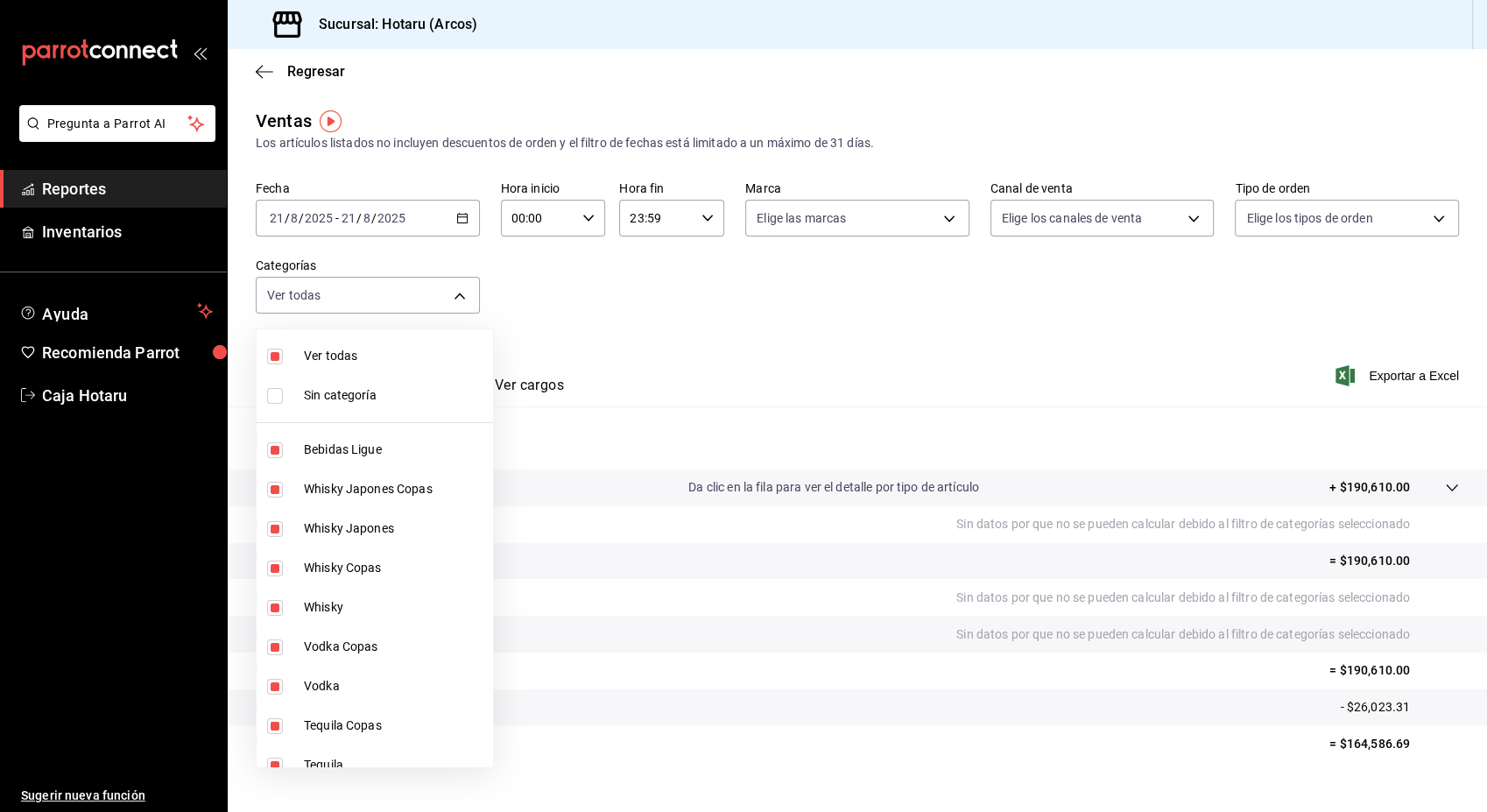
checkbox input "false"
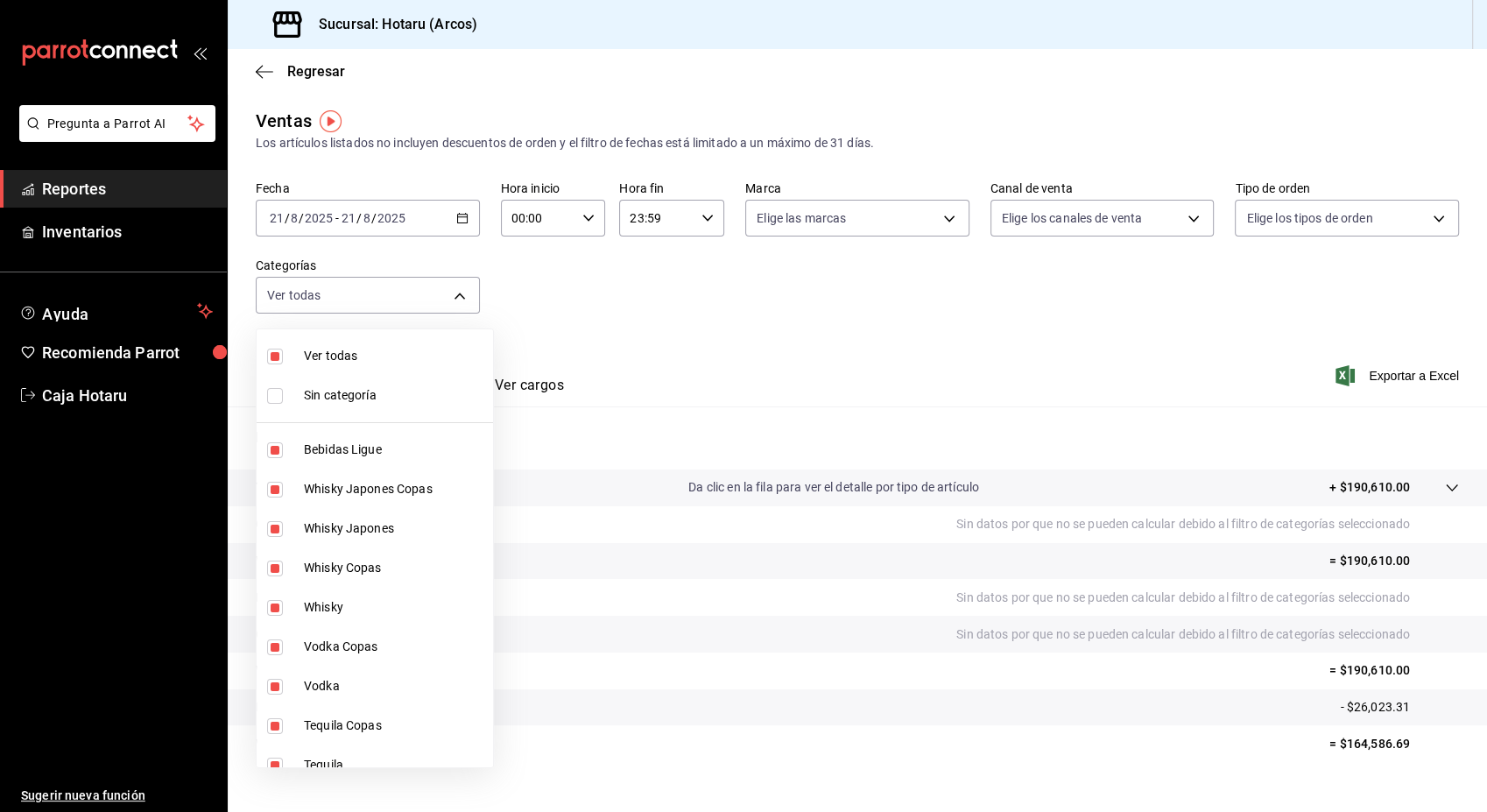
checkbox input "false"
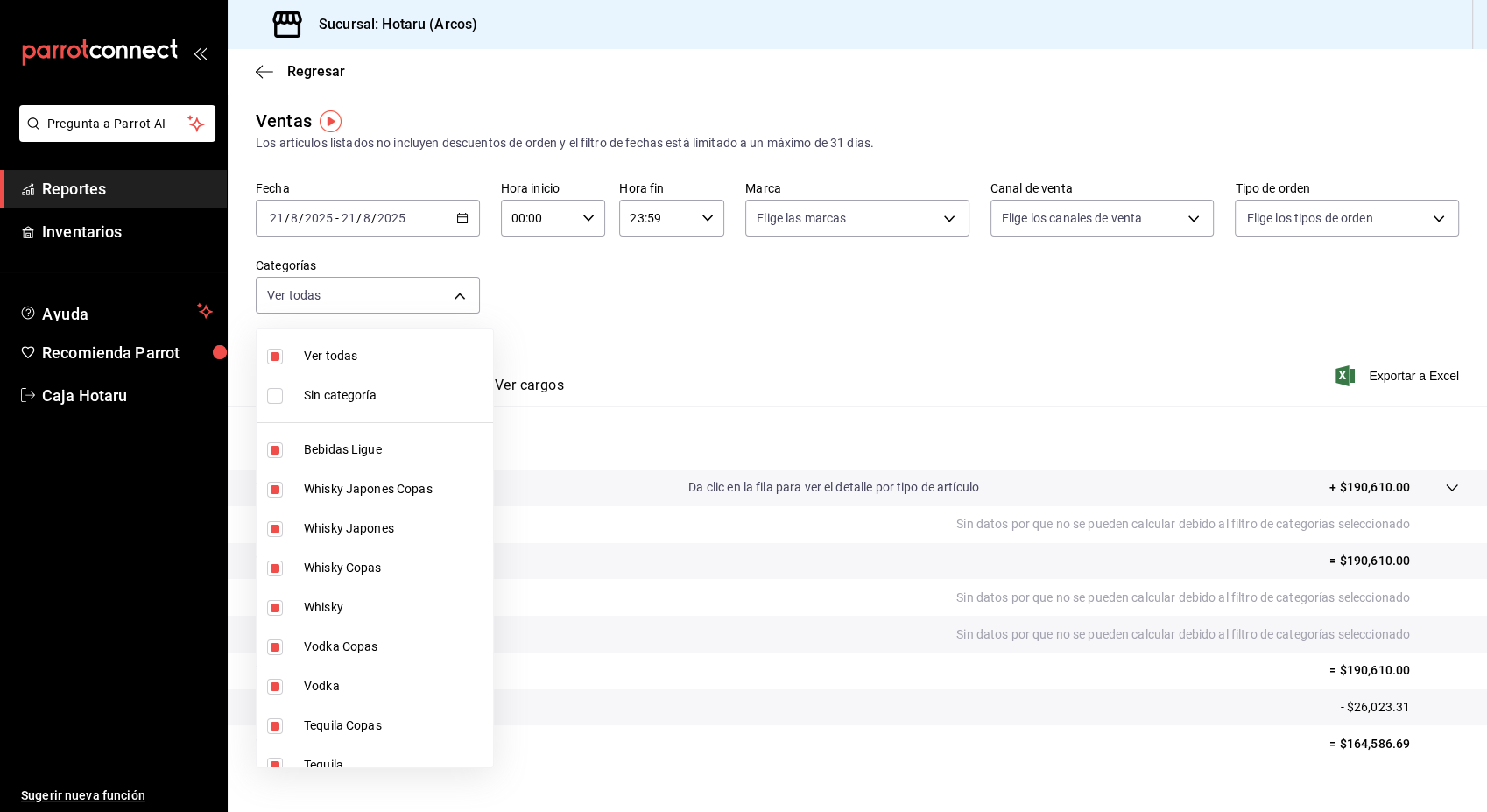
checkbox input "false"
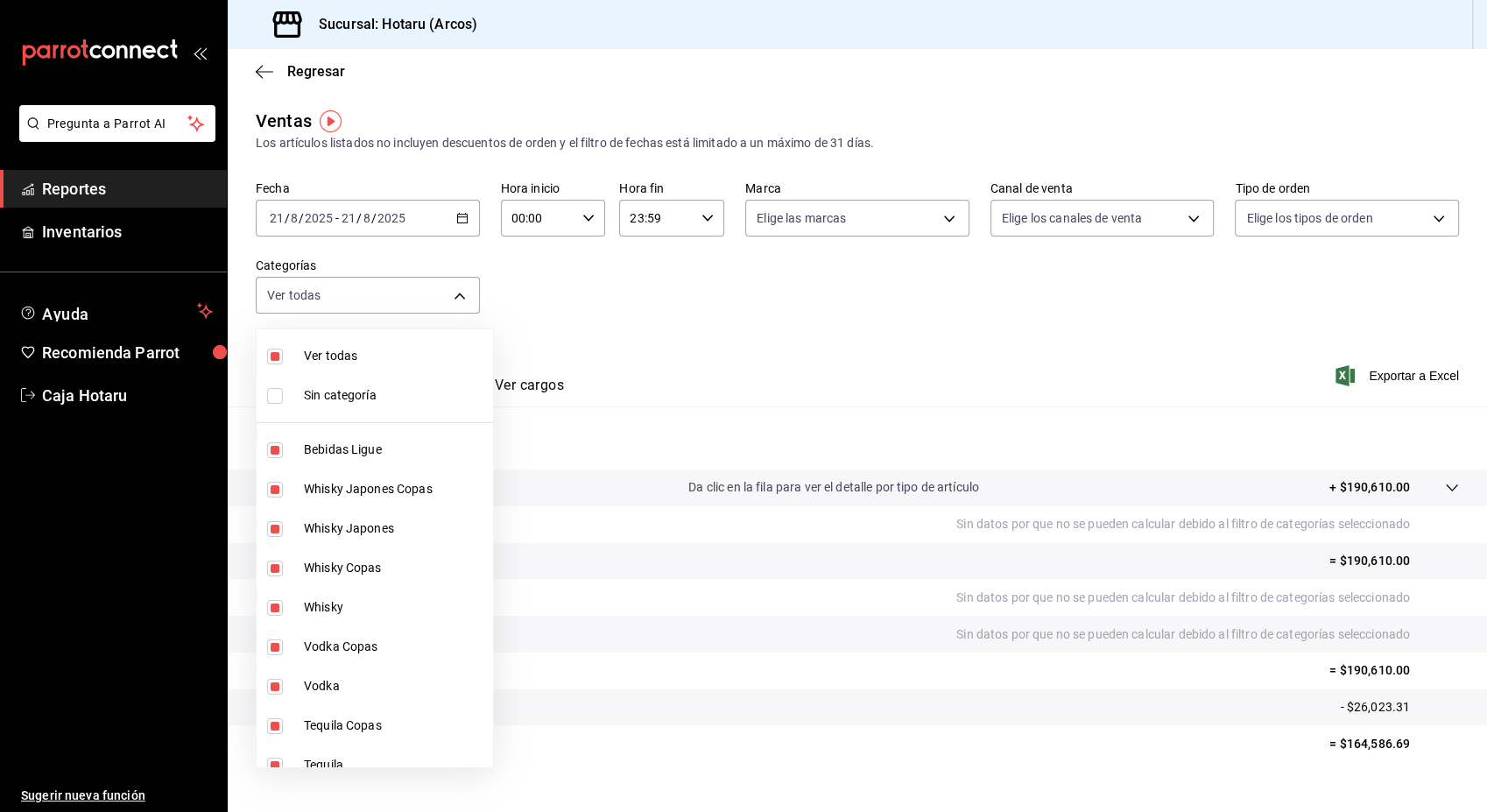
checkbox input "false"
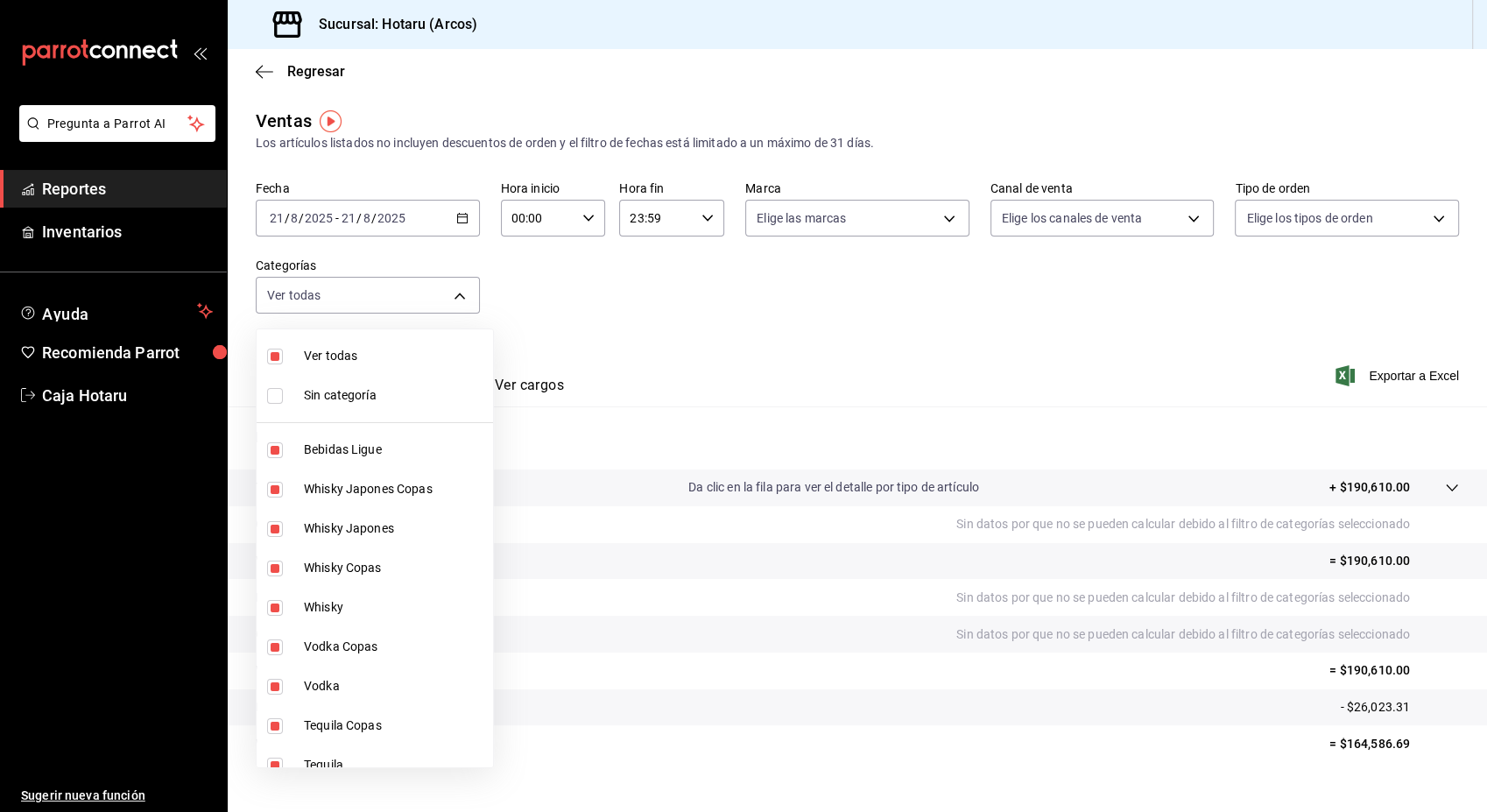
checkbox input "false"
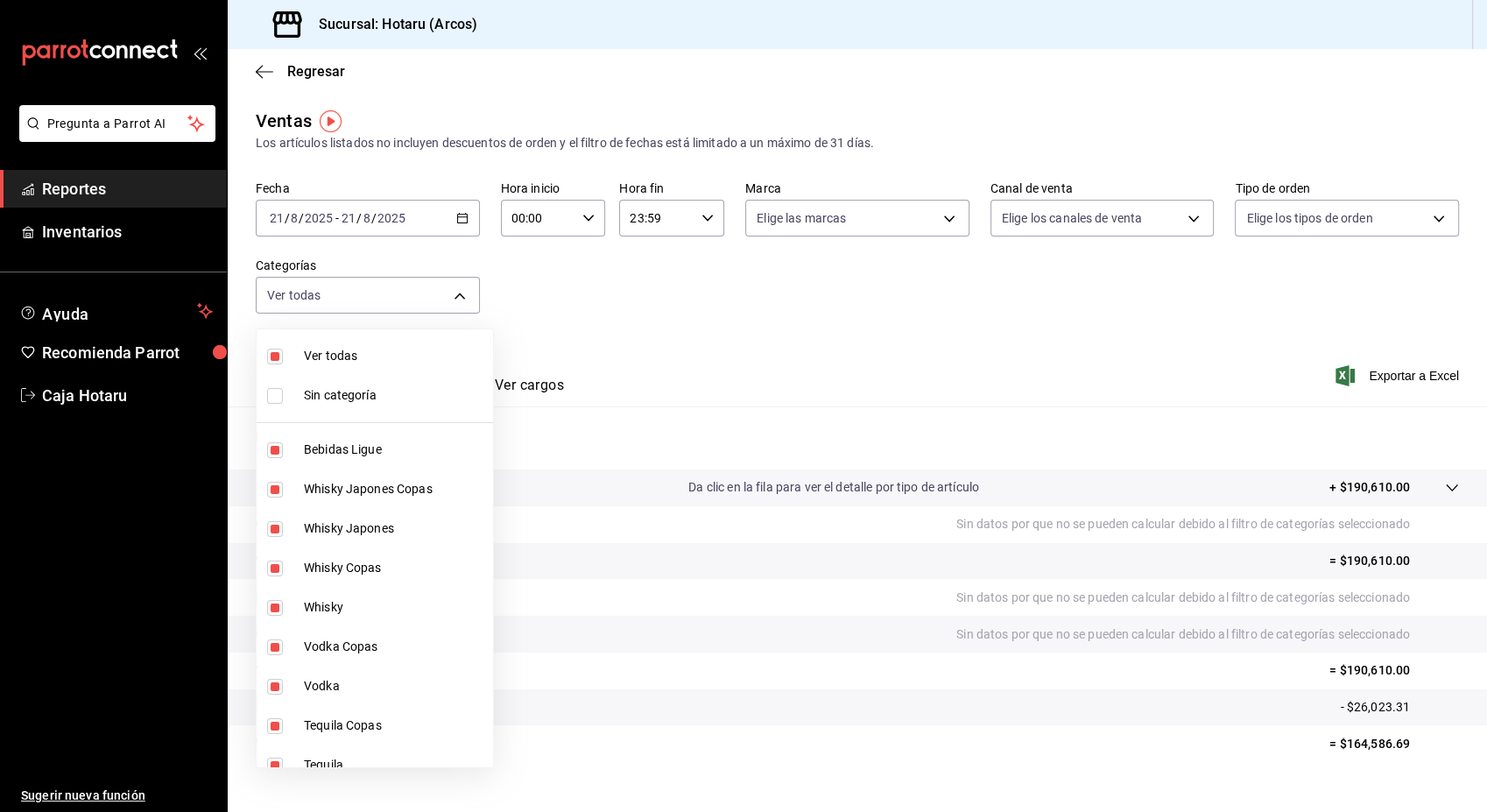
checkbox input "false"
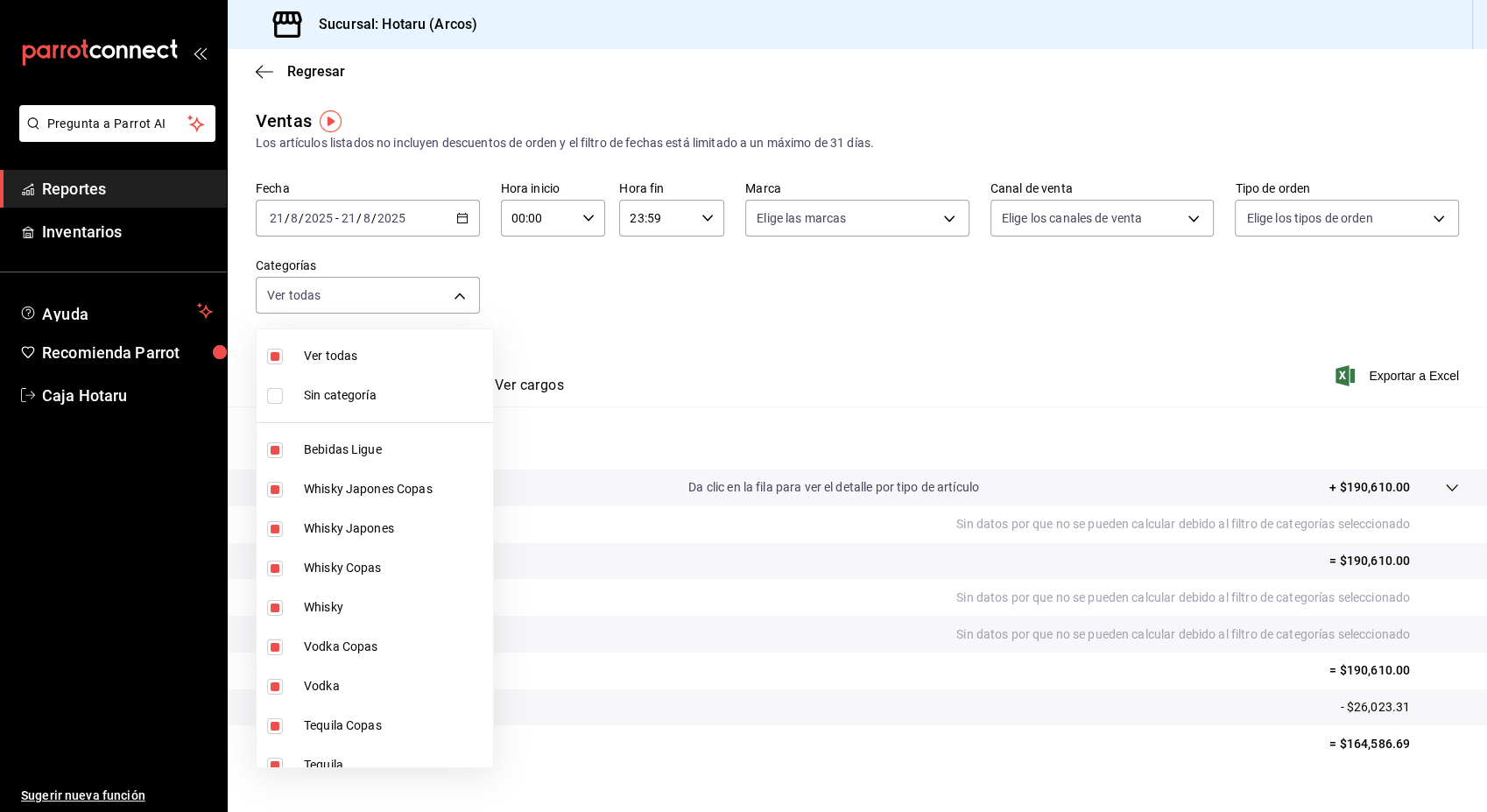
checkbox input "false"
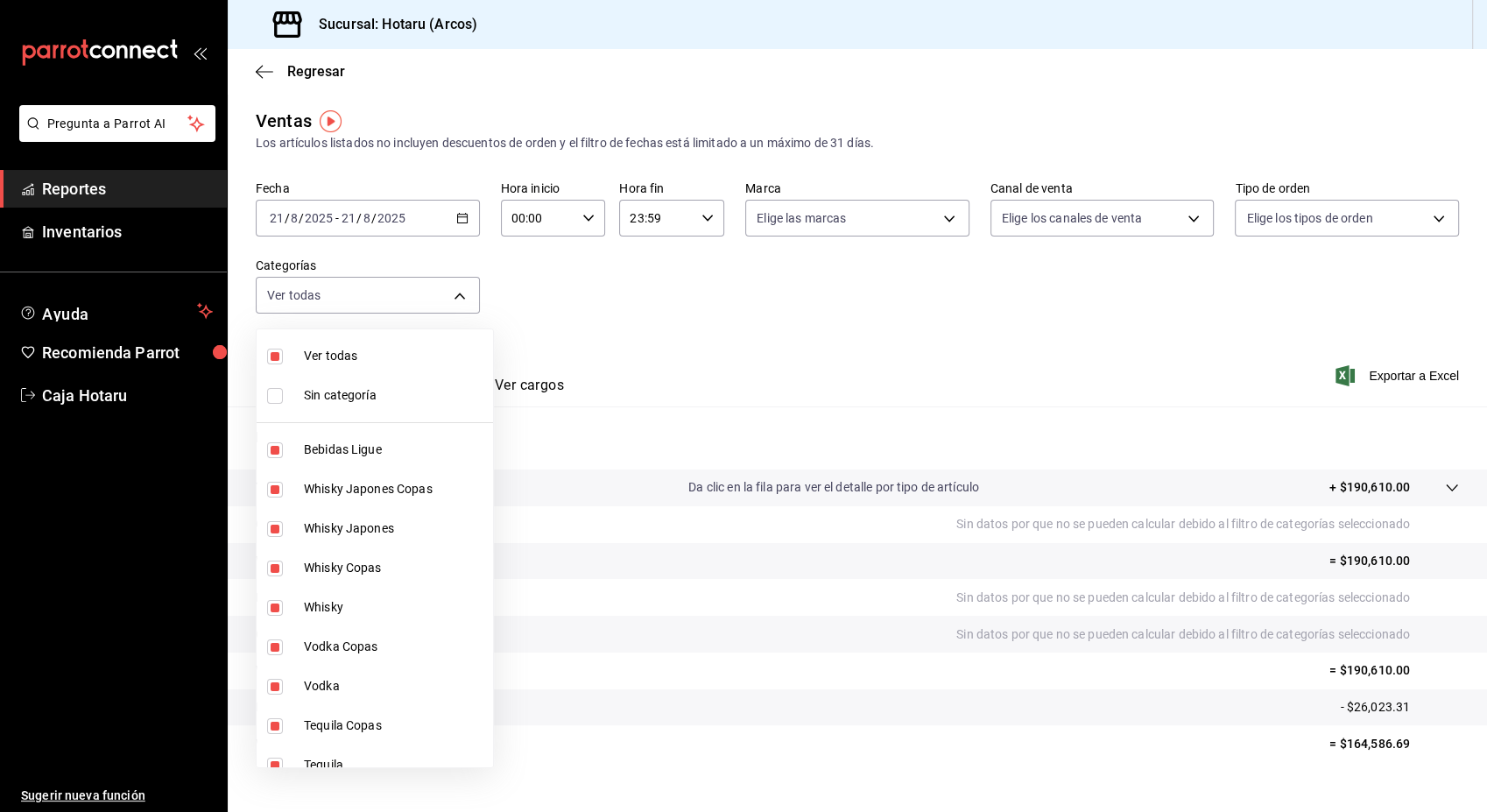
checkbox input "false"
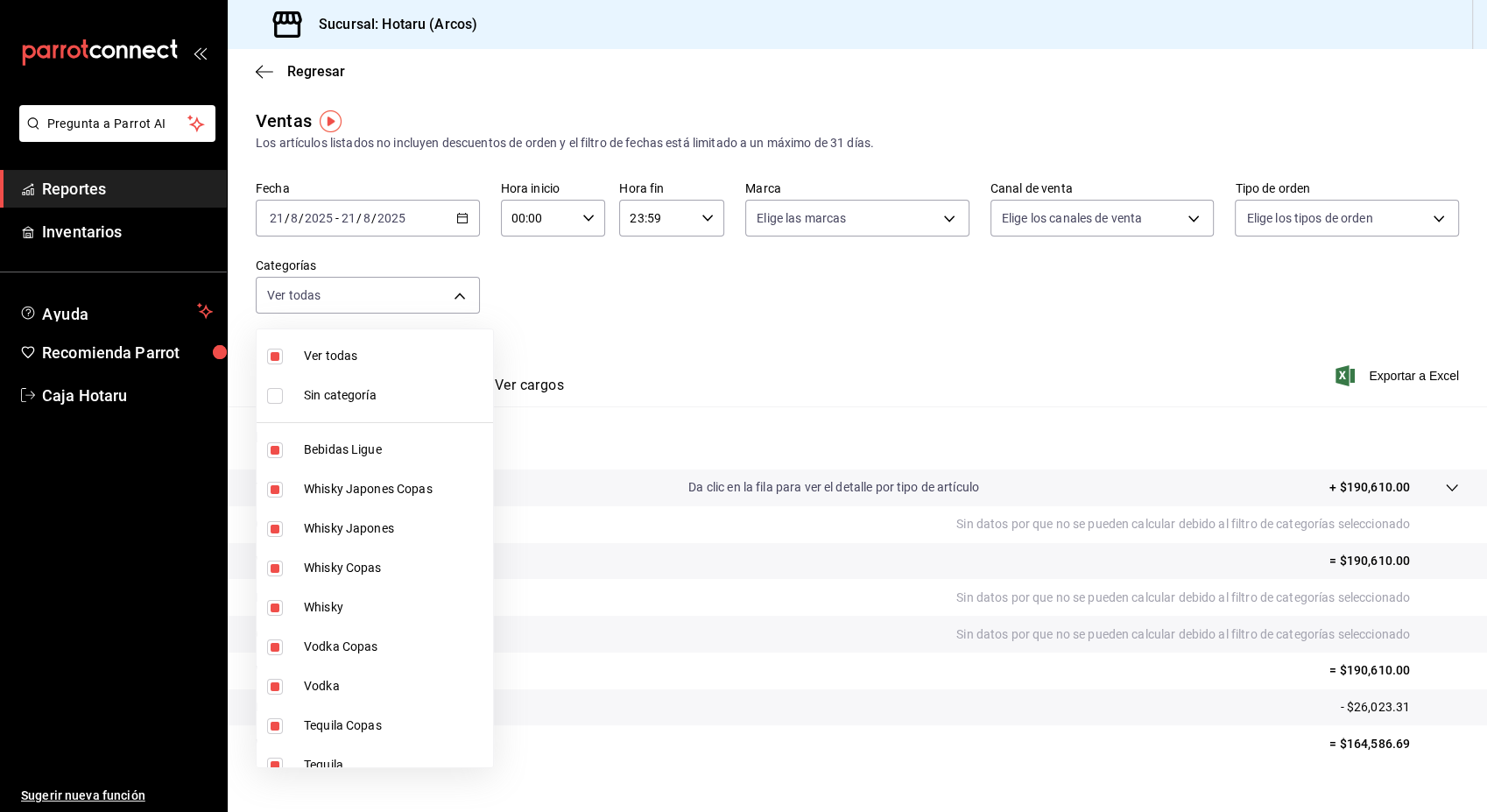
checkbox input "false"
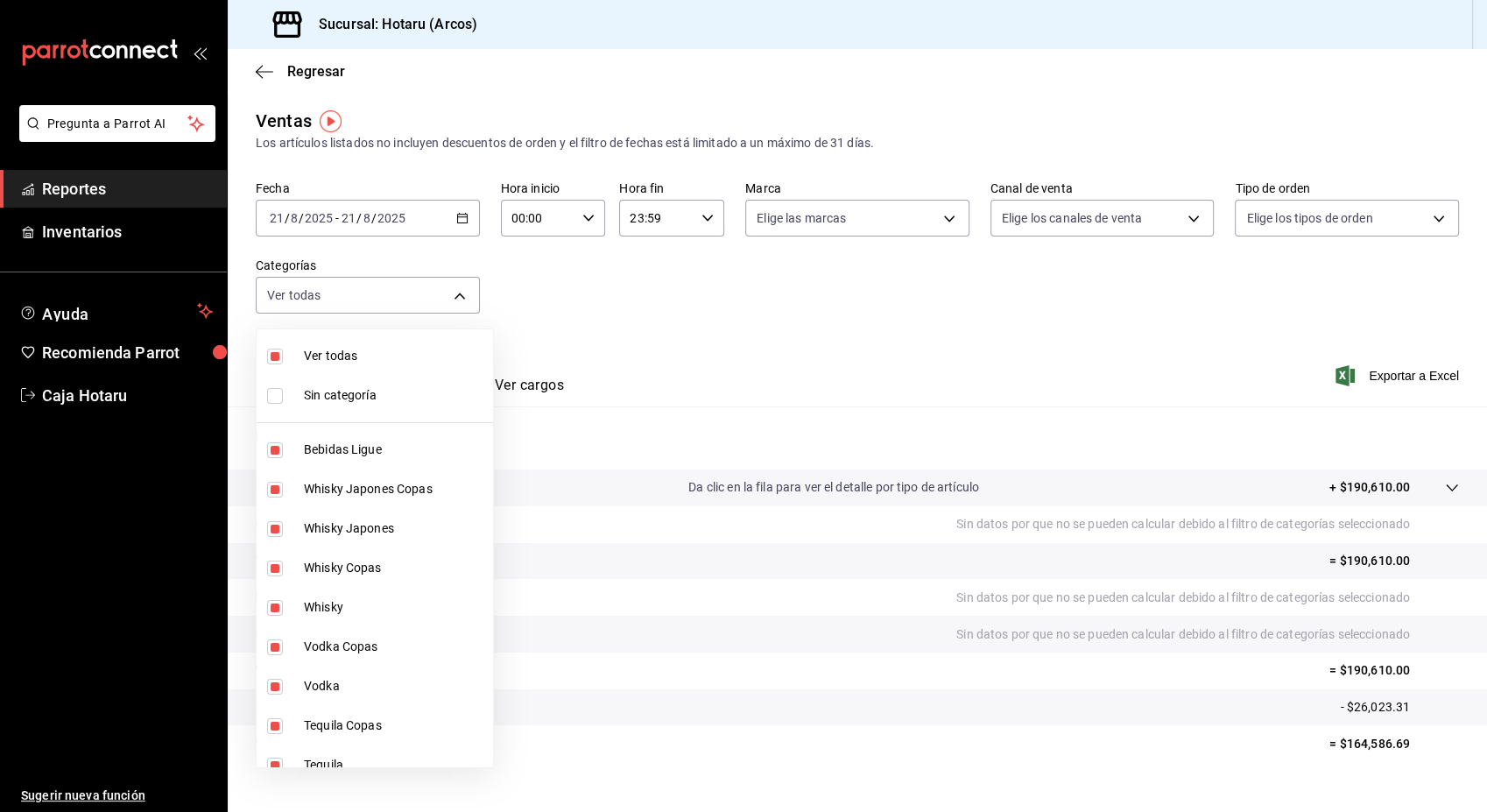
checkbox input "false"
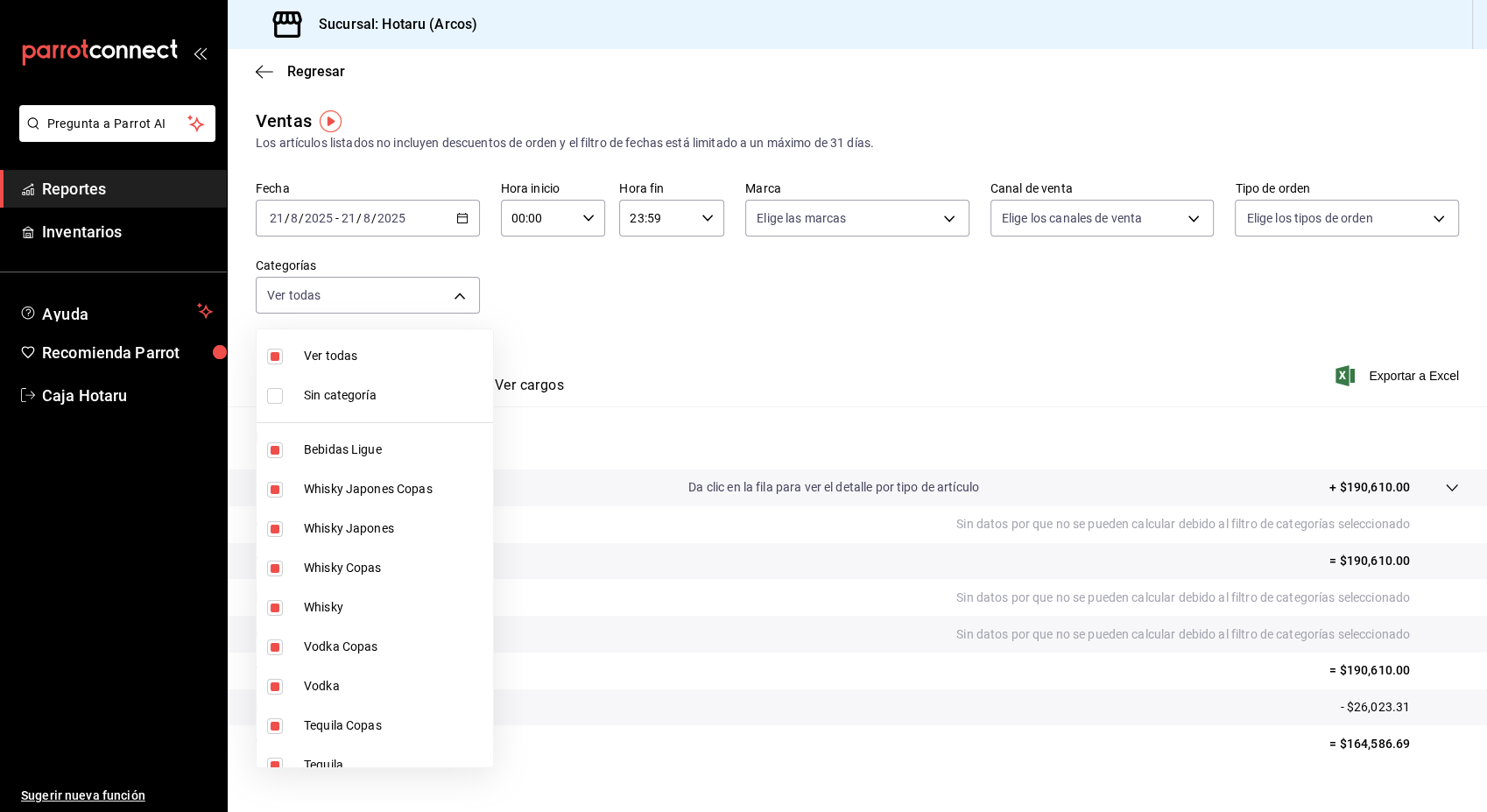
checkbox input "false"
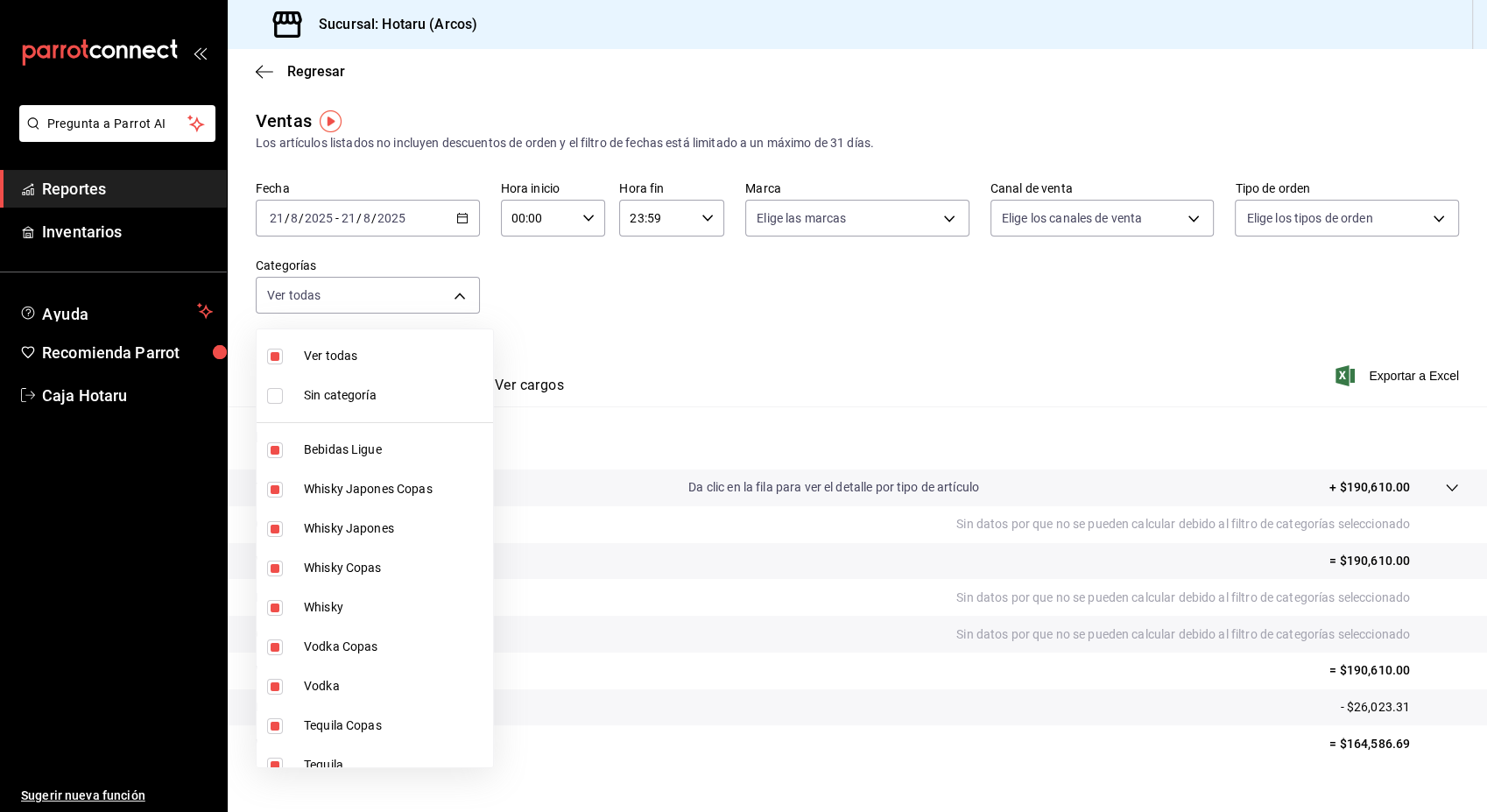
checkbox input "false"
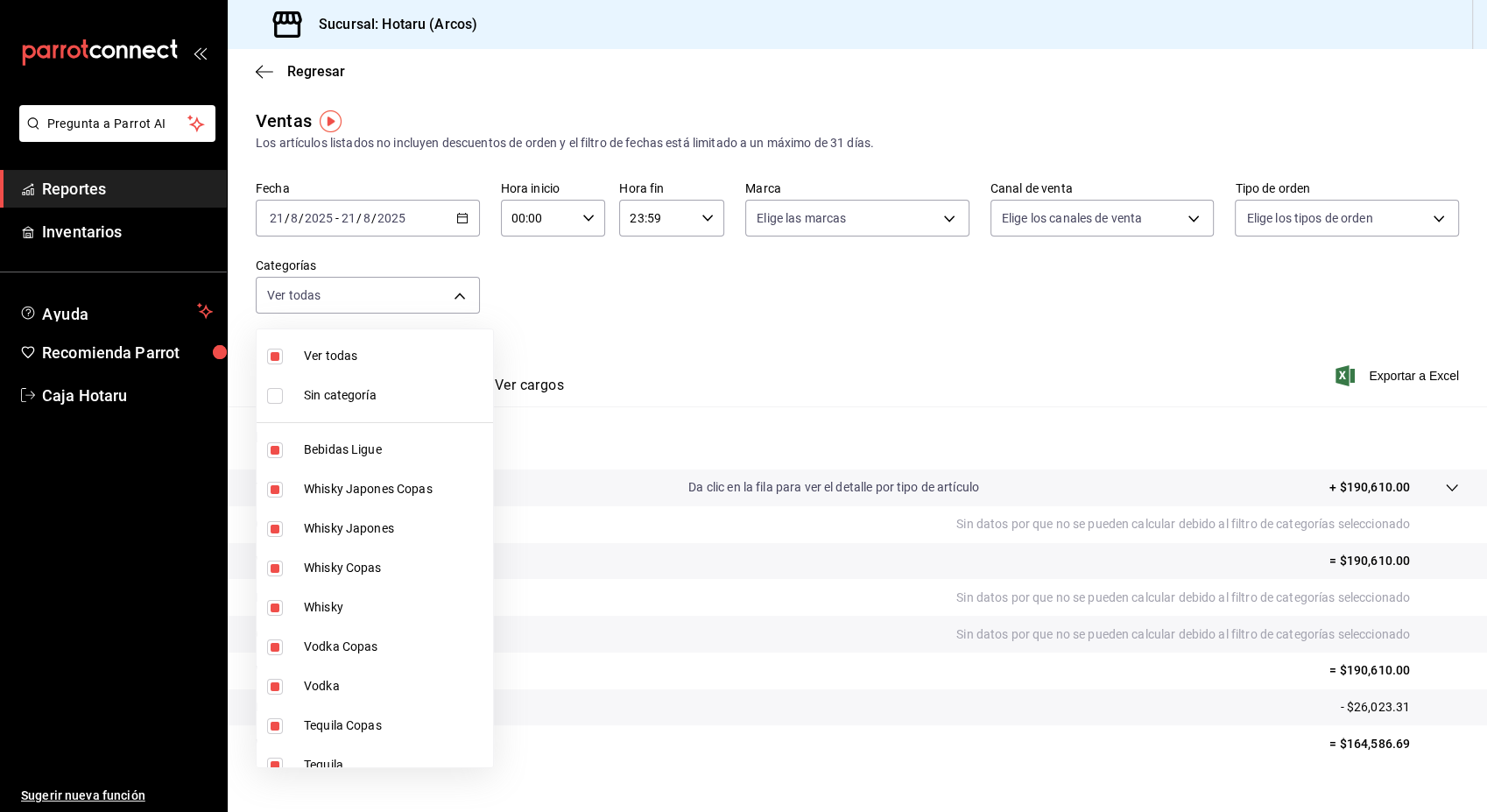
checkbox input "false"
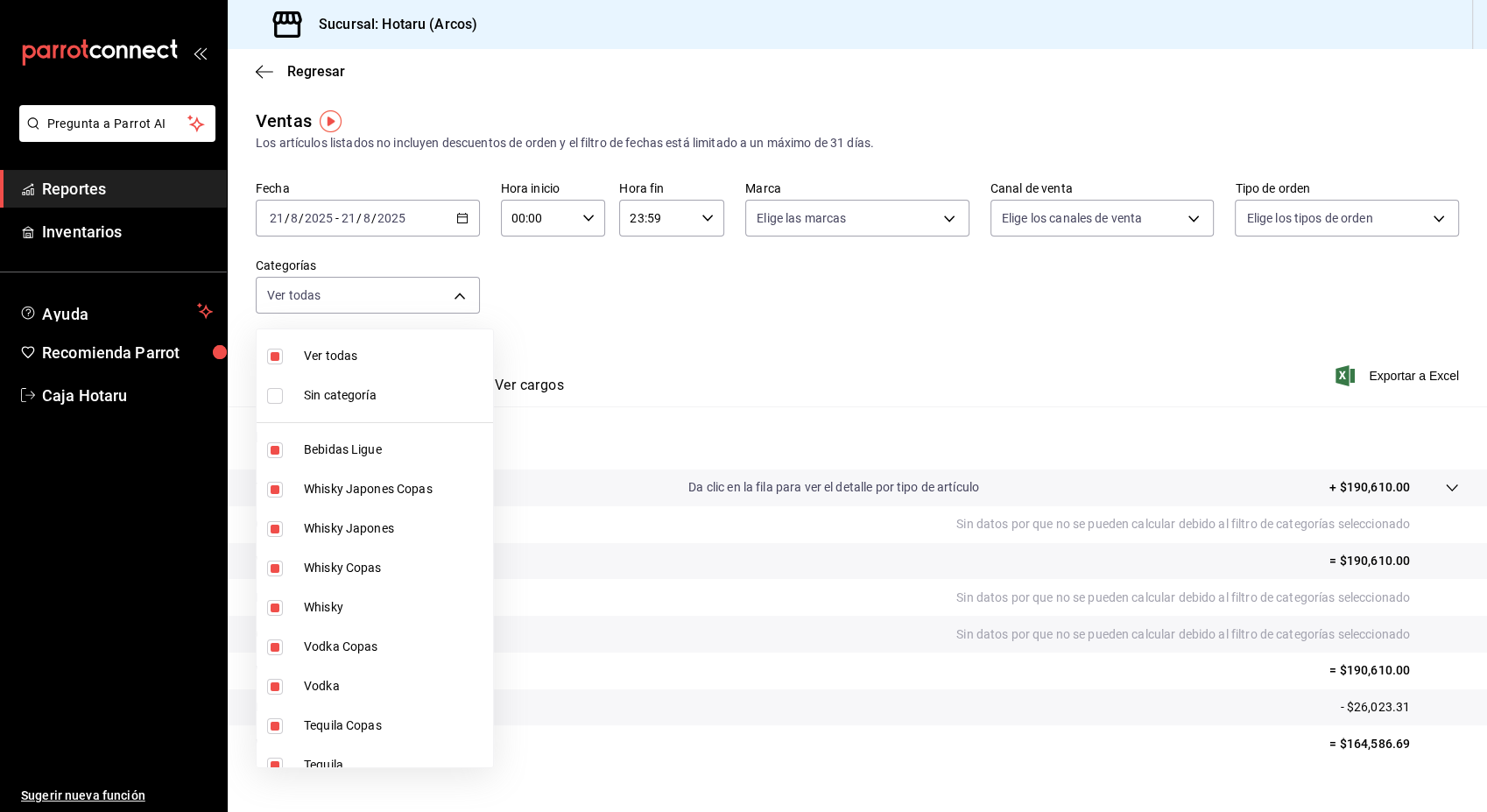
checkbox input "false"
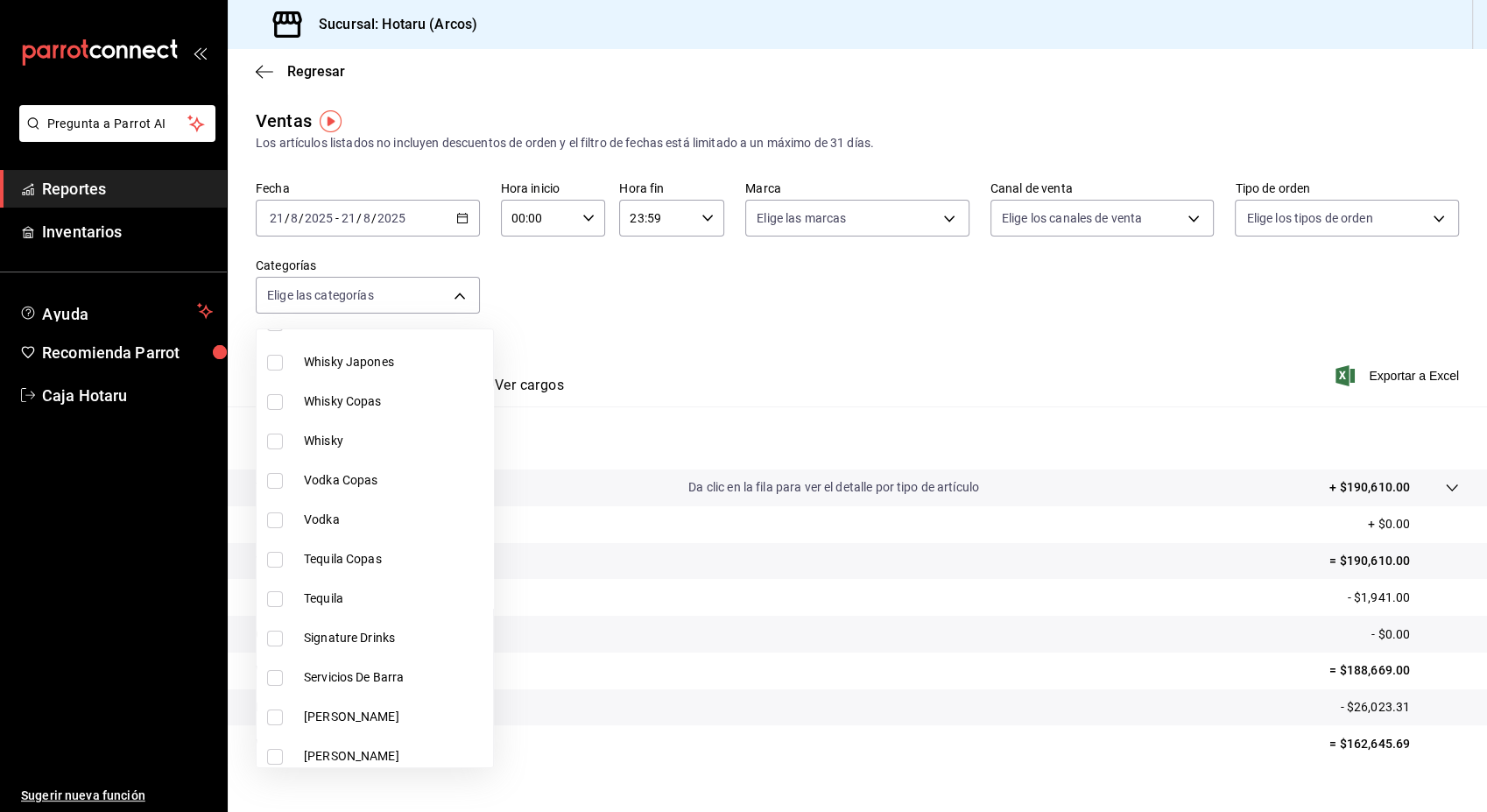
scroll to position [167, 0]
click at [273, 634] on input "checkbox" at bounding box center [275, 637] width 16 height 16
checkbox input "true"
type input "5307b469-9f11-48b6-9270-130bdb8be837"
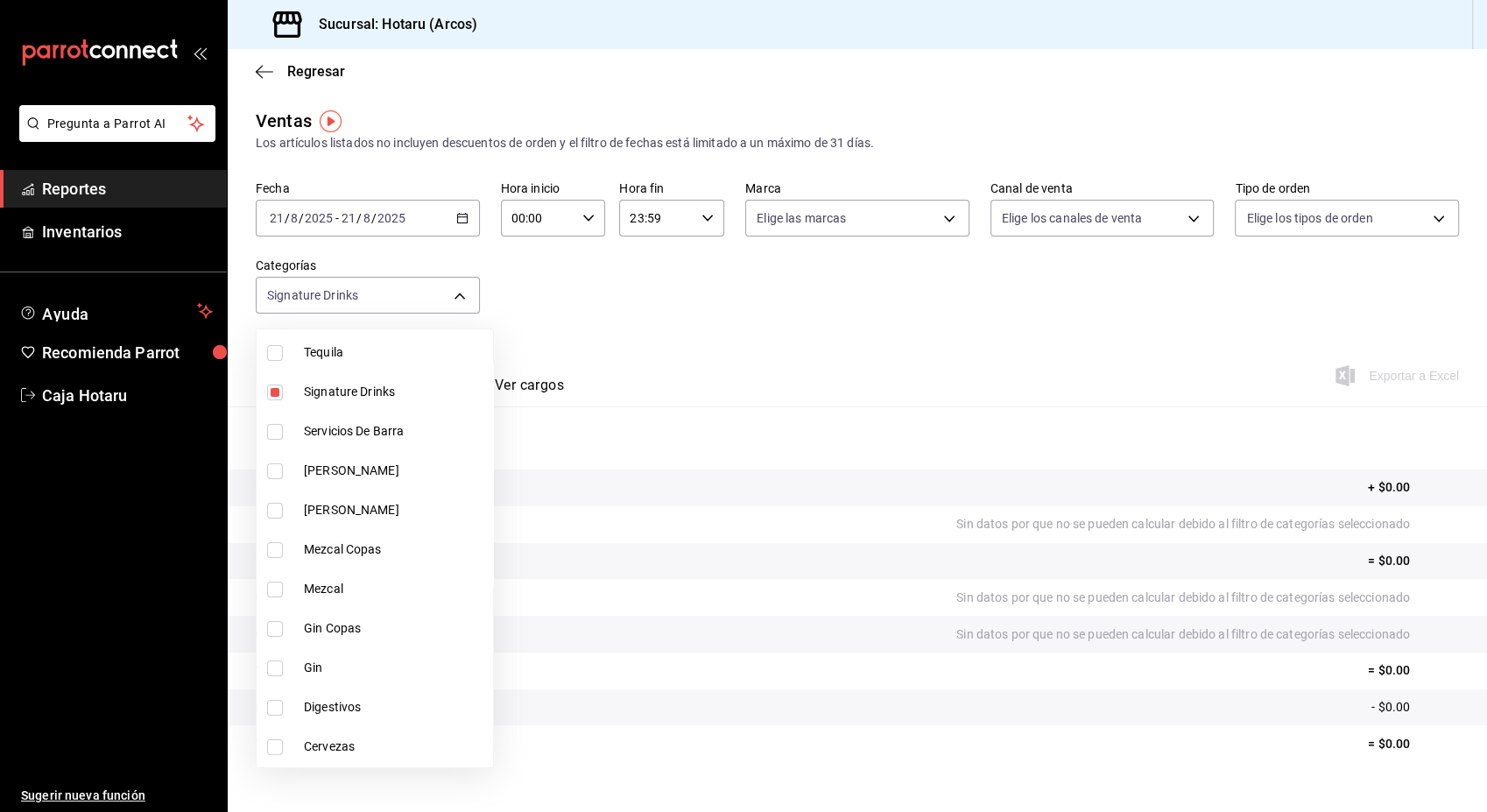
scroll to position [510, 0]
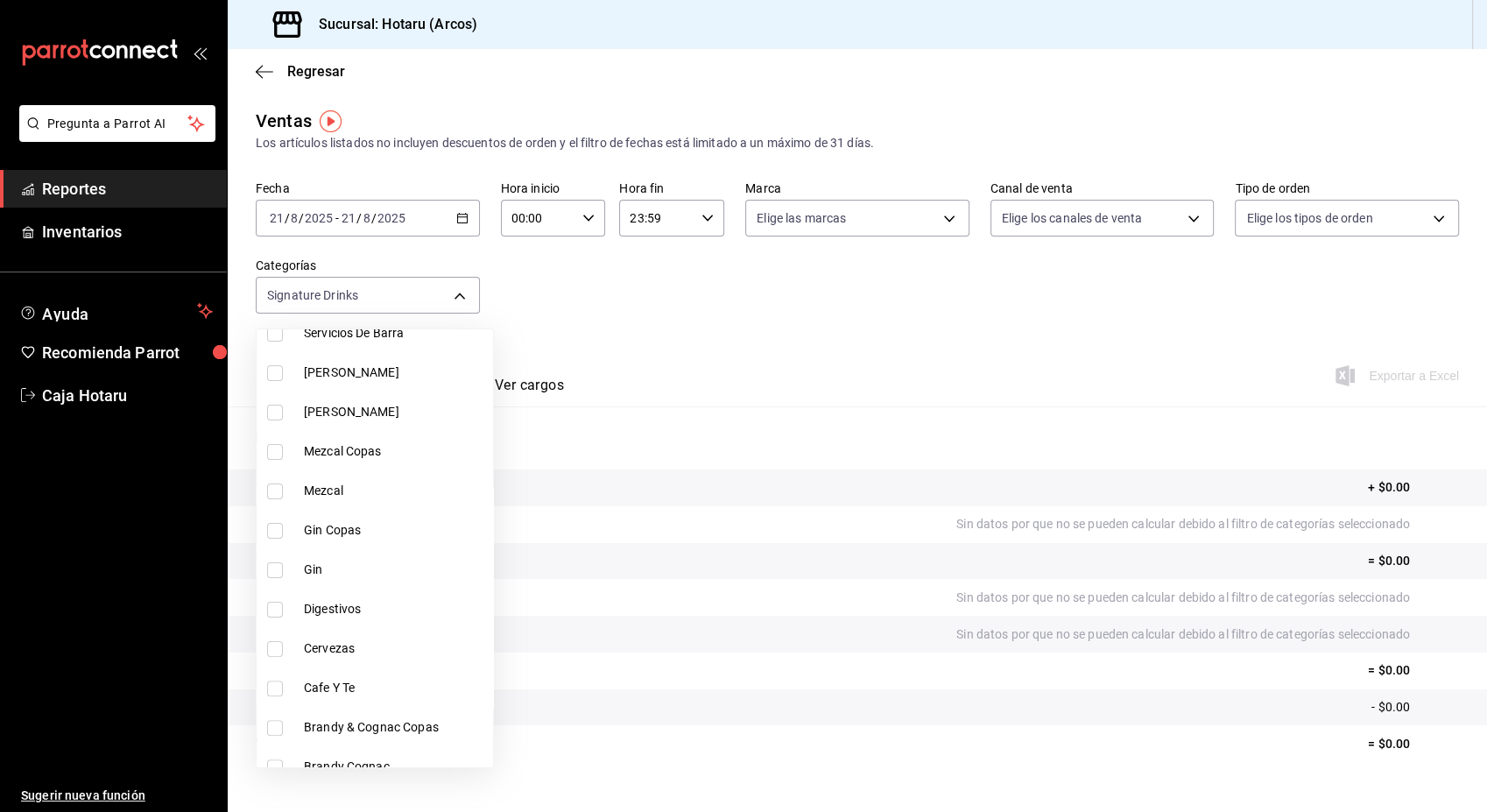
click at [273, 609] on input "checkbox" at bounding box center [275, 610] width 16 height 16
checkbox input "true"
type input "5307b469-9f11-48b6-9270-130bdb8be837,4fad770b-dbaa-4d21-[DATE]-ae956538371f"
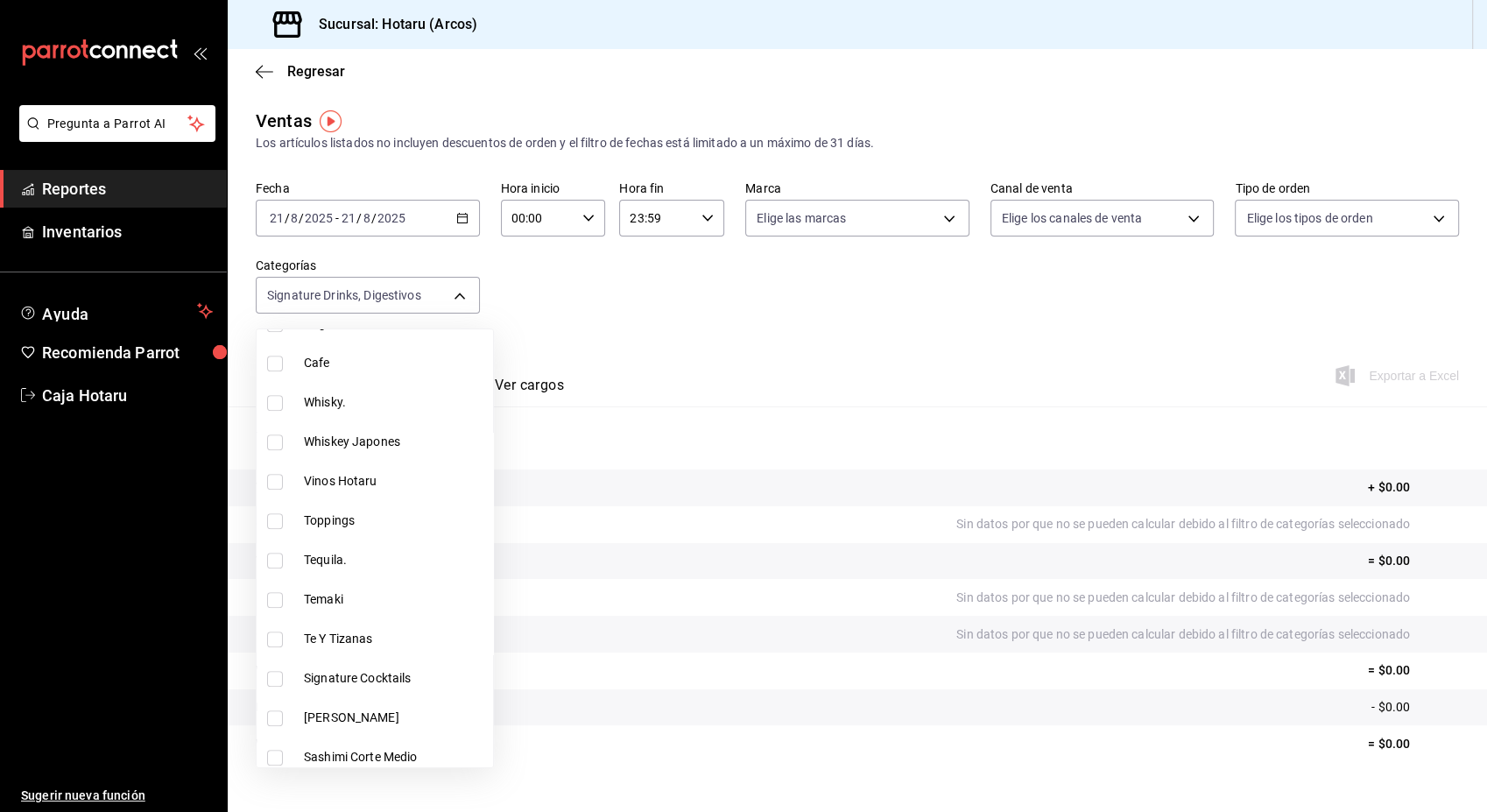
scroll to position [1901, 0]
click at [280, 675] on input "checkbox" at bounding box center [275, 677] width 16 height 16
checkbox input "true"
type input "5307b469-9f11-48b6-9270-130bdb8be837,4fad770b-dbaa-4d21-[DATE]-ae956538371f,d40…"
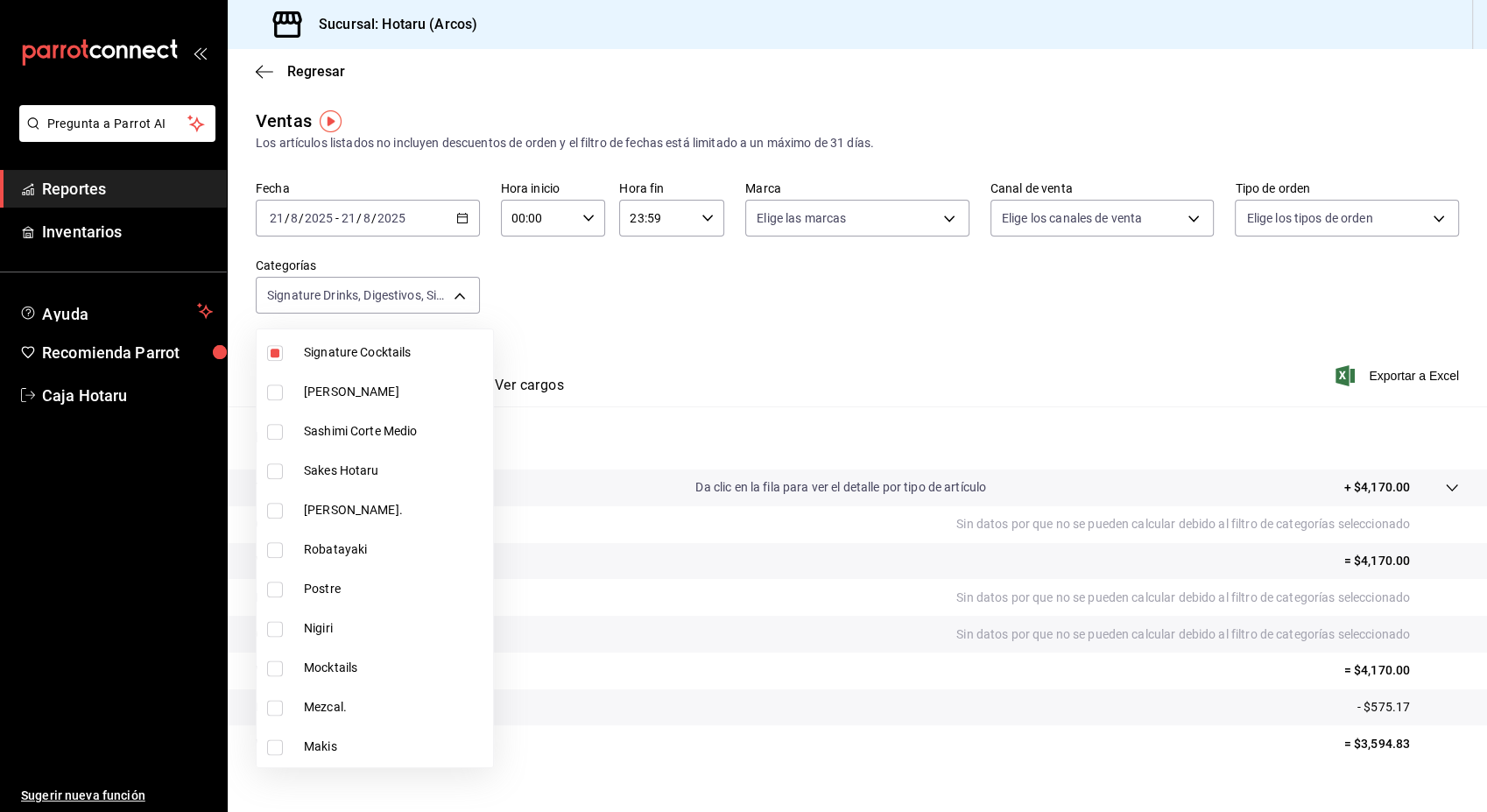
scroll to position [2226, 0]
click at [272, 669] on input "checkbox" at bounding box center [275, 668] width 16 height 16
checkbox input "true"
type input "5307b469-9f11-48b6-9270-130bdb8be837,4fad770b-dbaa-4d21-[DATE]-ae956538371f,d40…"
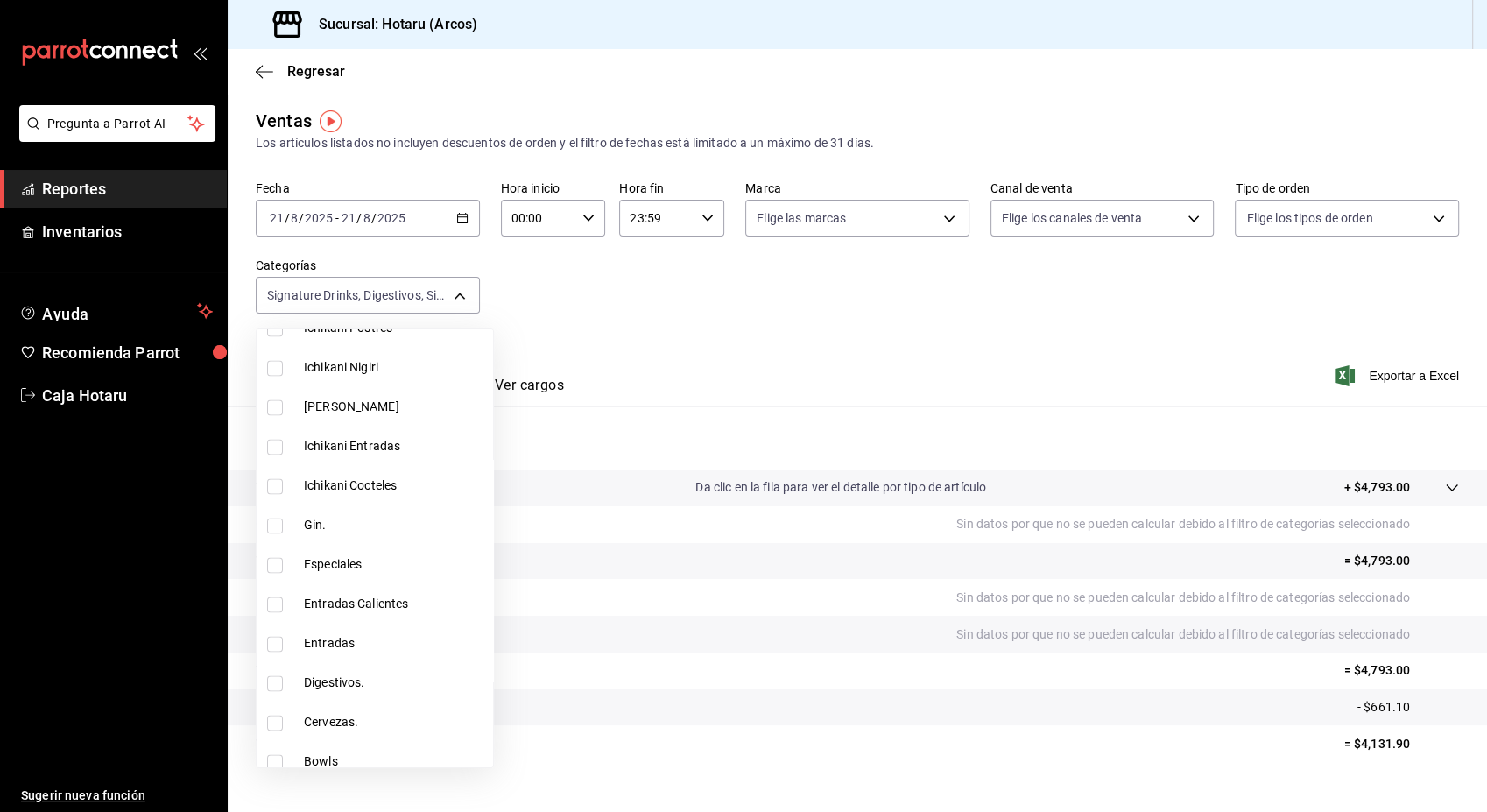
scroll to position [2763, 0]
click at [273, 678] on input "checkbox" at bounding box center [275, 682] width 16 height 16
checkbox input "true"
type input "5307b469-9f11-48b6-9270-130bdb8be837,4fad770b-dbaa-4d21-[DATE]-ae956538371f,d40…"
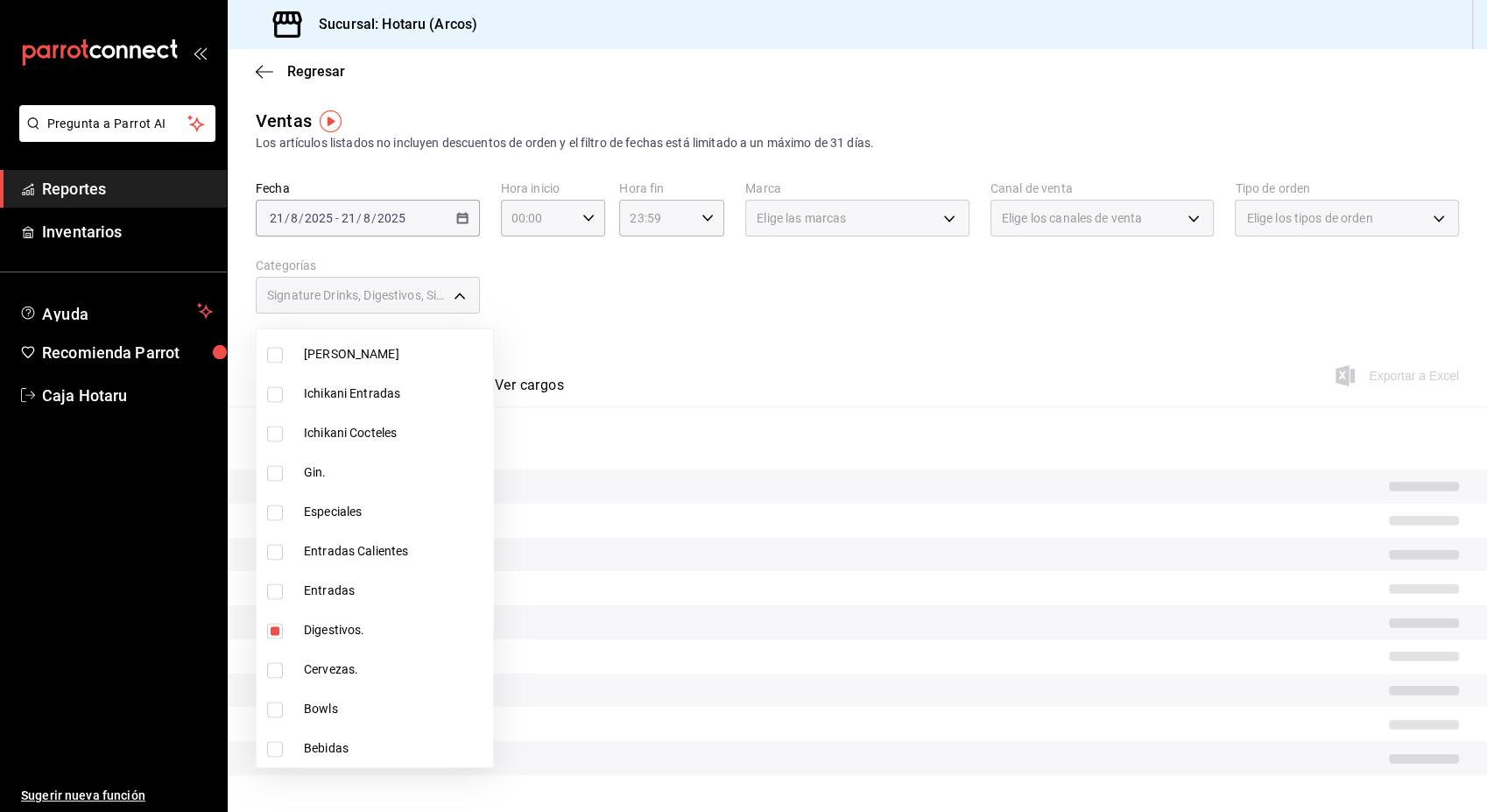
scroll to position [2854, 0]
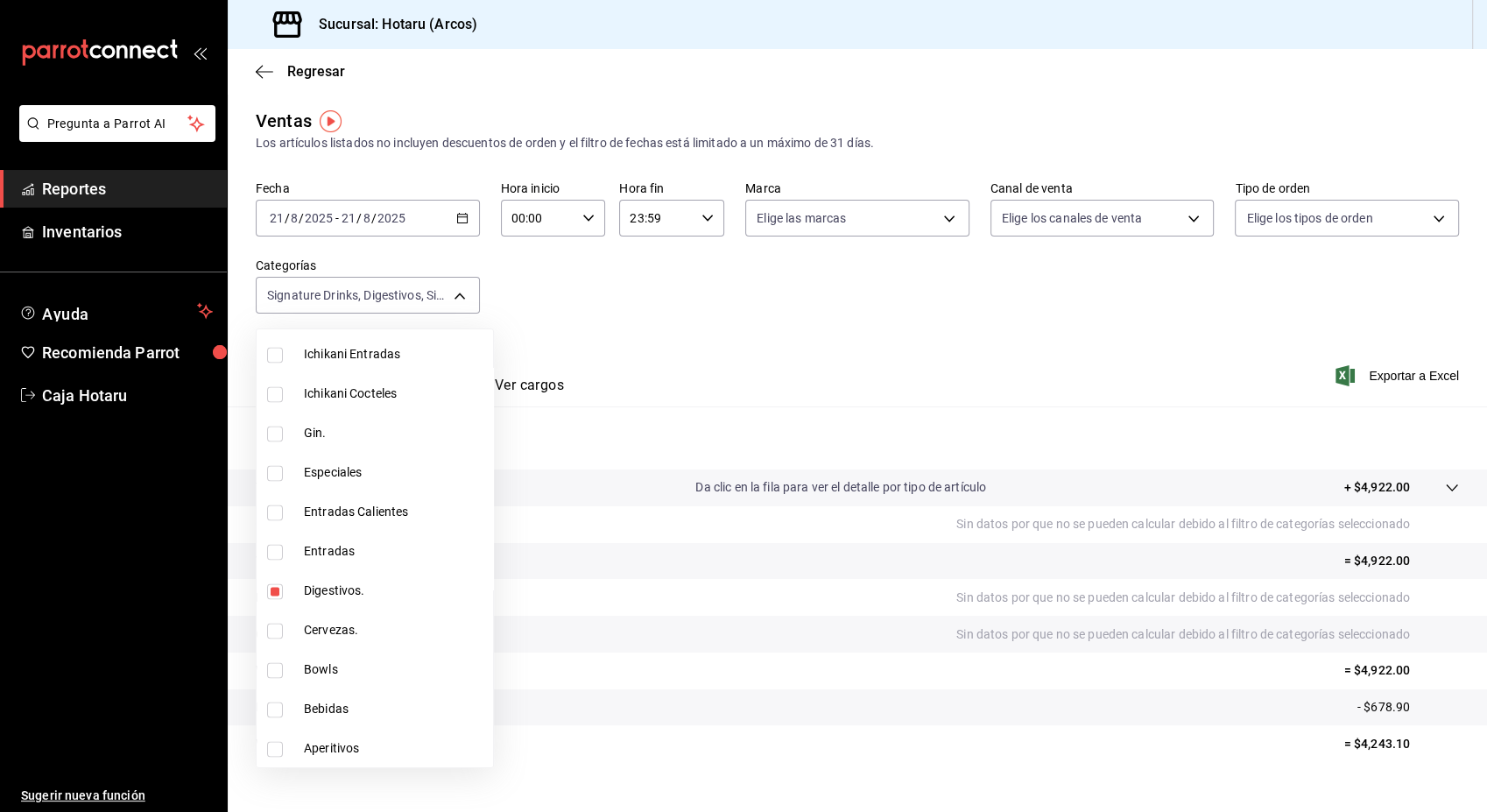
click at [278, 753] on input "checkbox" at bounding box center [275, 749] width 16 height 16
checkbox input "true"
type input "5307b469-9f11-48b6-9270-130bdb8be837,4fad770b-dbaa-4d21-[DATE]-ae956538371f,d40…"
click at [1376, 368] on div at bounding box center [744, 406] width 1487 height 812
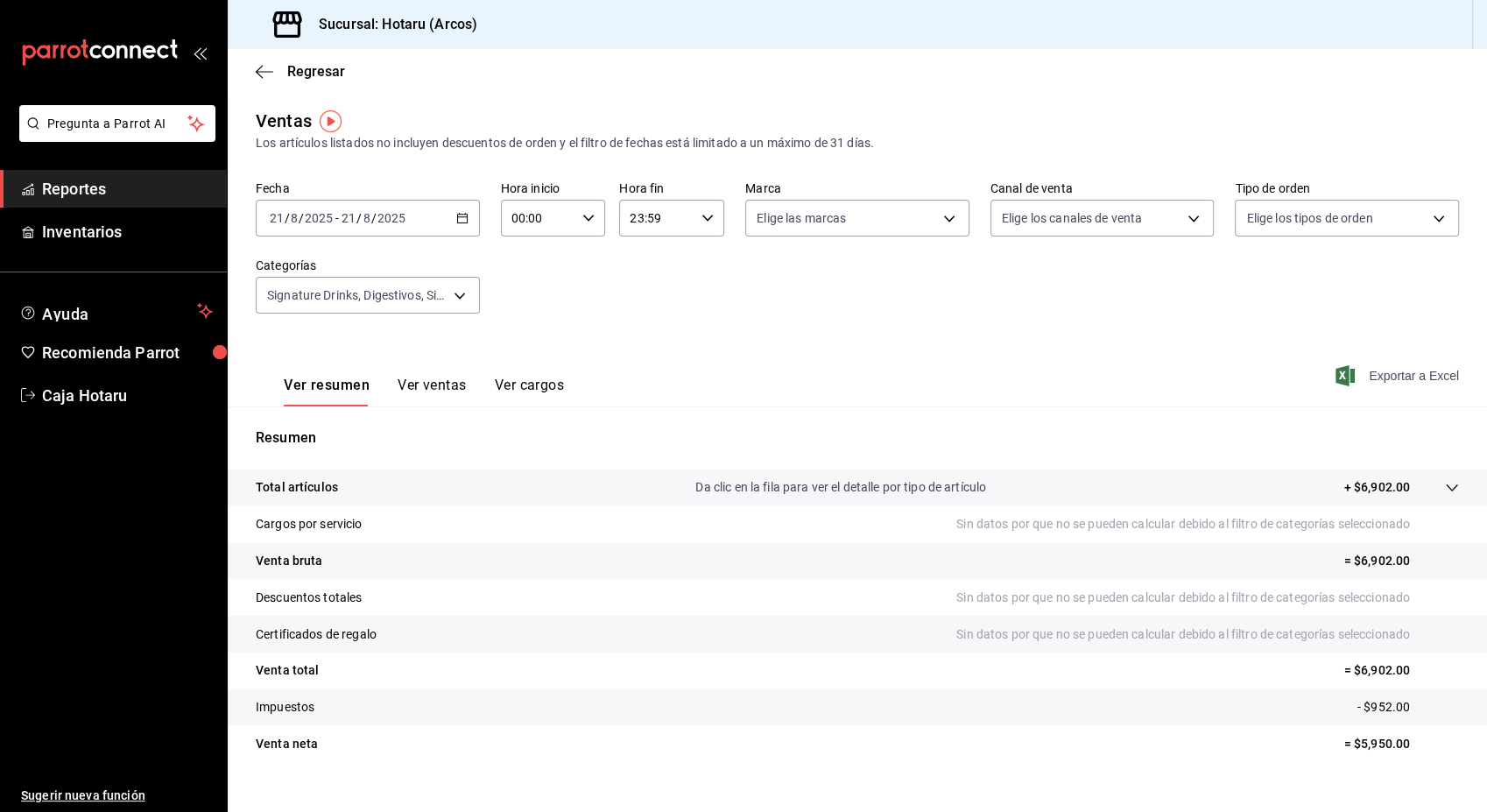
click at [1375, 371] on span "Exportar a Excel" at bounding box center [1399, 376] width 120 height 21
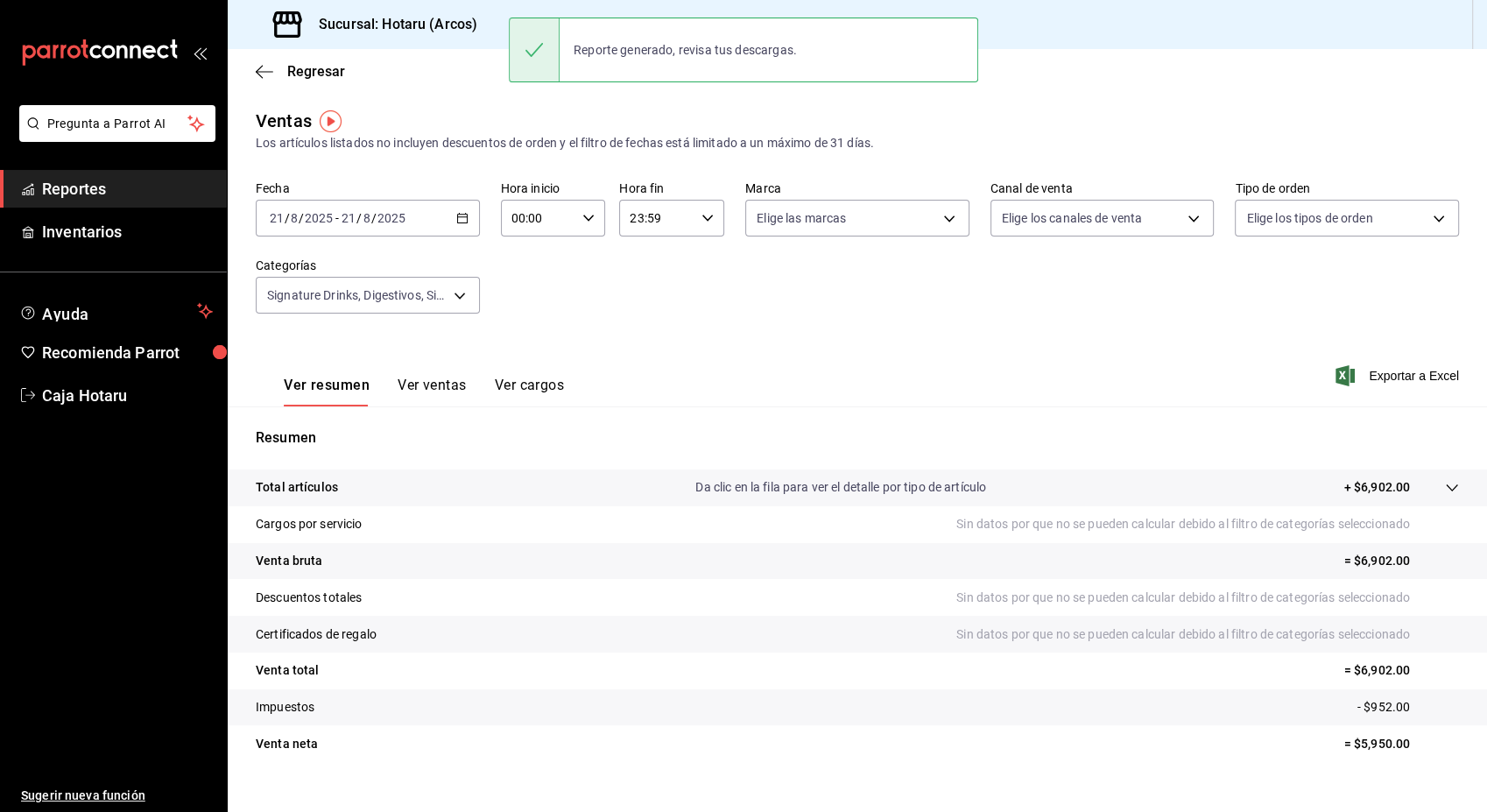
click at [703, 586] on tr "Descuentos totales Sin datos por que no se pueden calcular debido al filtro de …" at bounding box center [857, 597] width 1259 height 37
